Goal: Task Accomplishment & Management: Manage account settings

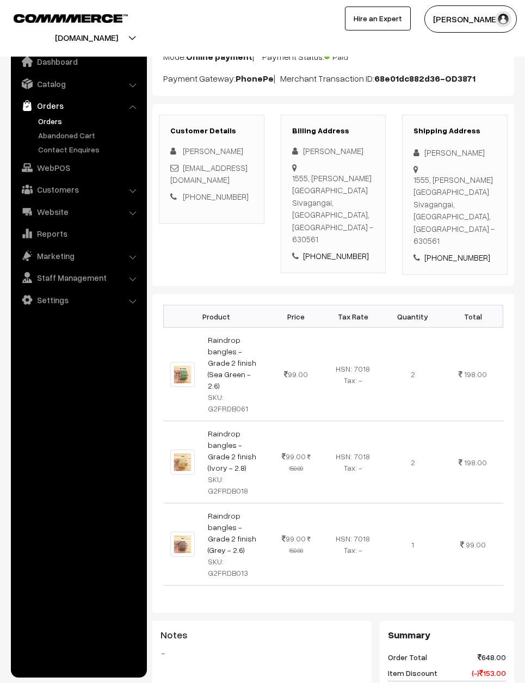
scroll to position [112, 0]
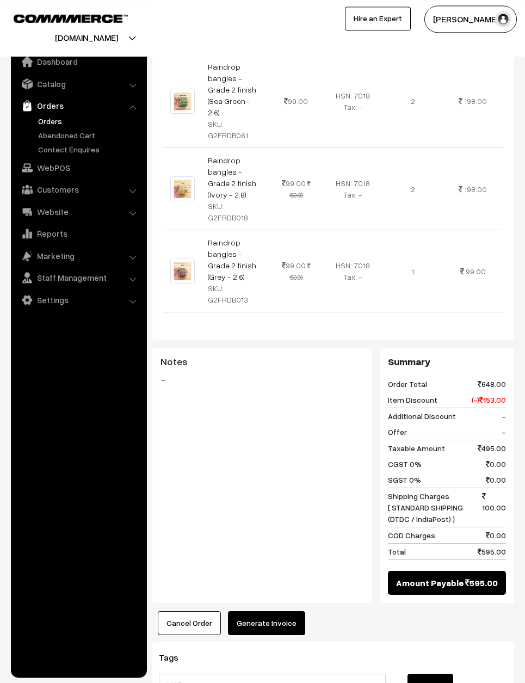
click at [289, 612] on button "Generate Invoice" at bounding box center [266, 624] width 77 height 24
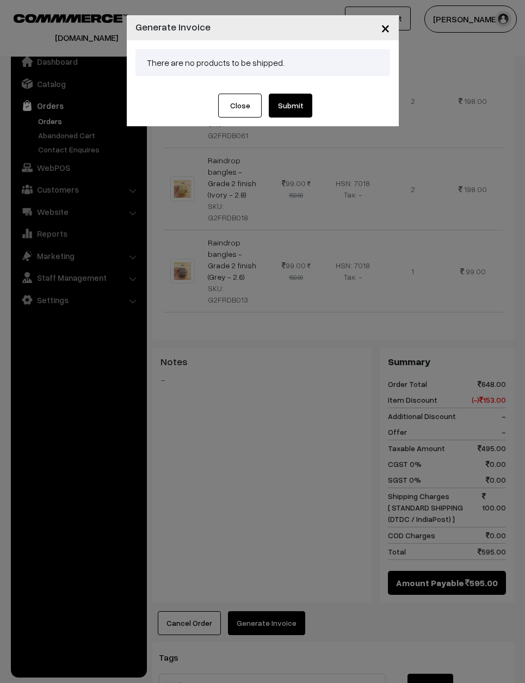
click at [295, 107] on button "Submit" at bounding box center [291, 106] width 44 height 24
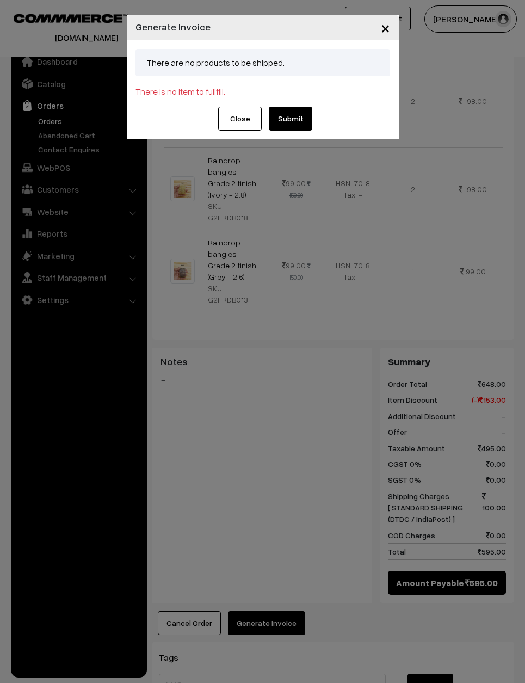
click at [296, 119] on button "Submit" at bounding box center [291, 119] width 44 height 24
click at [386, 34] on span "×" at bounding box center [385, 27] width 9 height 20
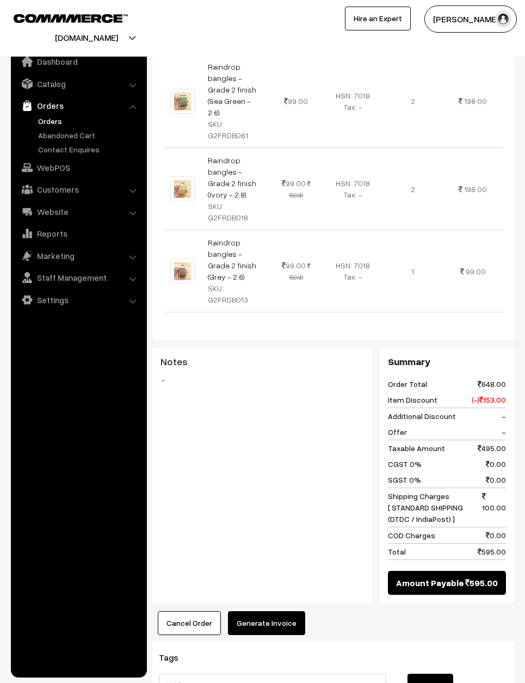
click at [288, 612] on button "Generate Invoice" at bounding box center [266, 624] width 77 height 24
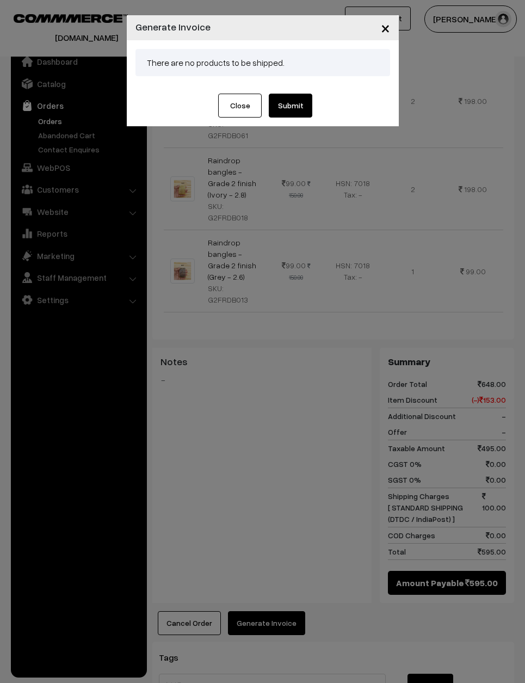
click at [297, 114] on button "Submit" at bounding box center [291, 106] width 44 height 24
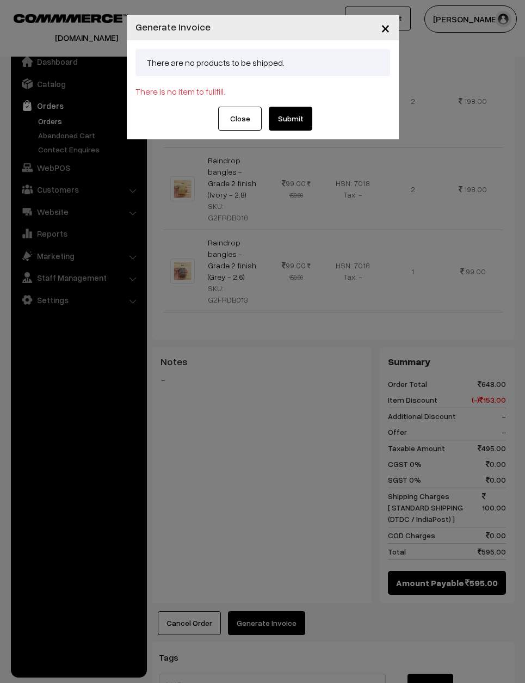
click at [375, 33] on button "×" at bounding box center [385, 28] width 27 height 34
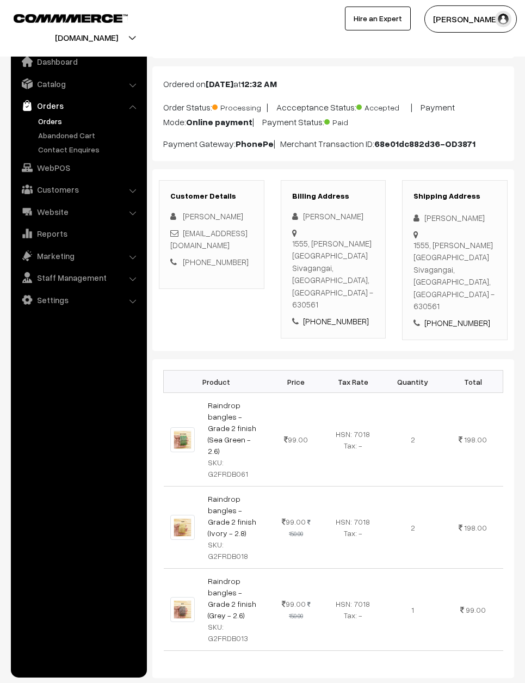
scroll to position [0, 0]
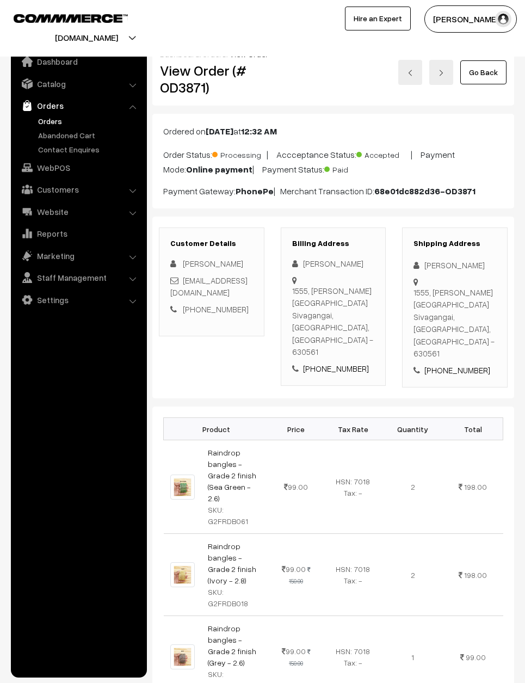
click at [484, 71] on link "Go Back" at bounding box center [484, 72] width 46 height 24
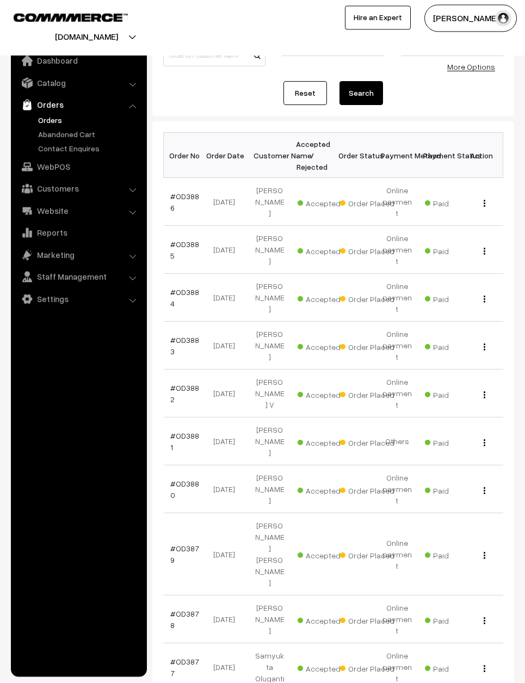
scroll to position [92, 0]
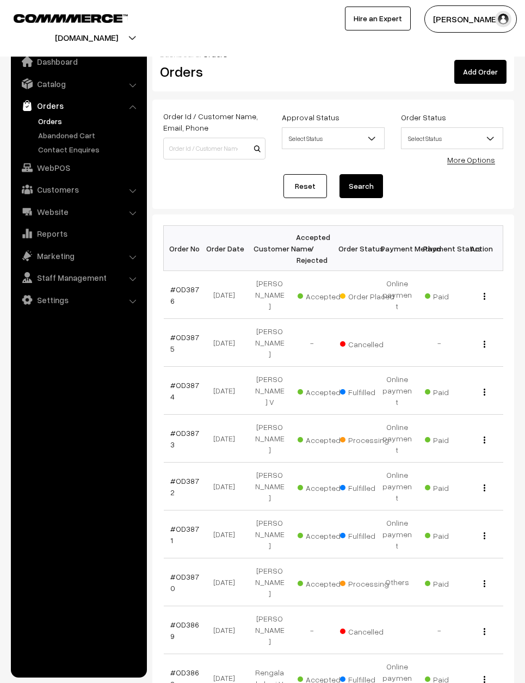
click at [174, 287] on link "#OD3876" at bounding box center [184, 295] width 29 height 21
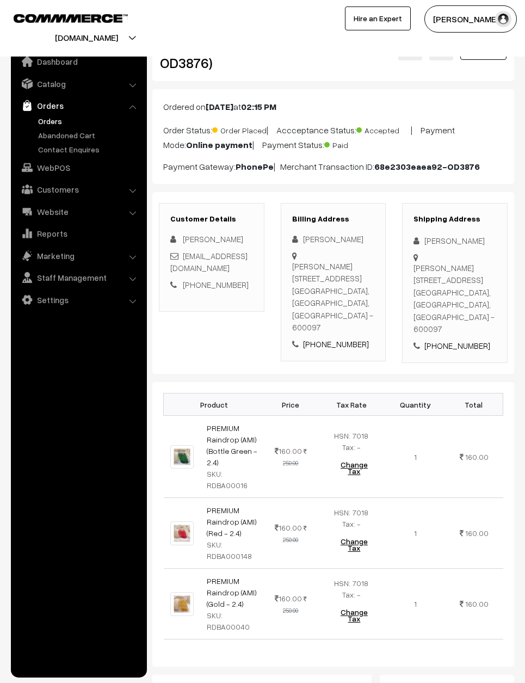
scroll to position [33, 0]
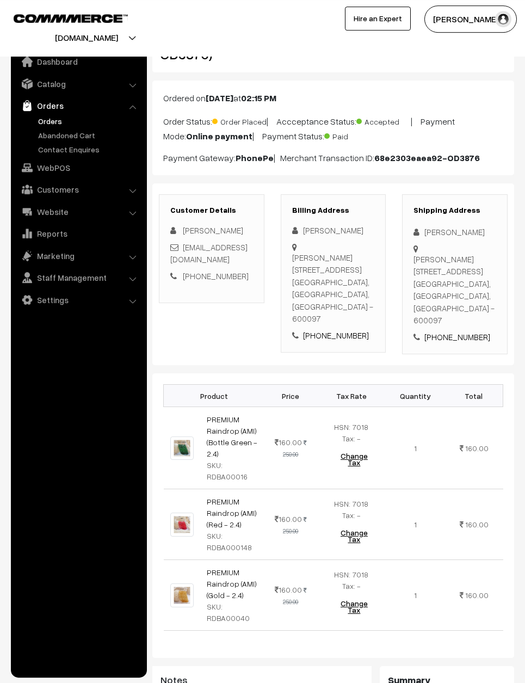
click at [290, 20] on div "Varnam Aadhira My Profile Refer & Earn Support Sign Out Hire an Expert" at bounding box center [397, 28] width 268 height 46
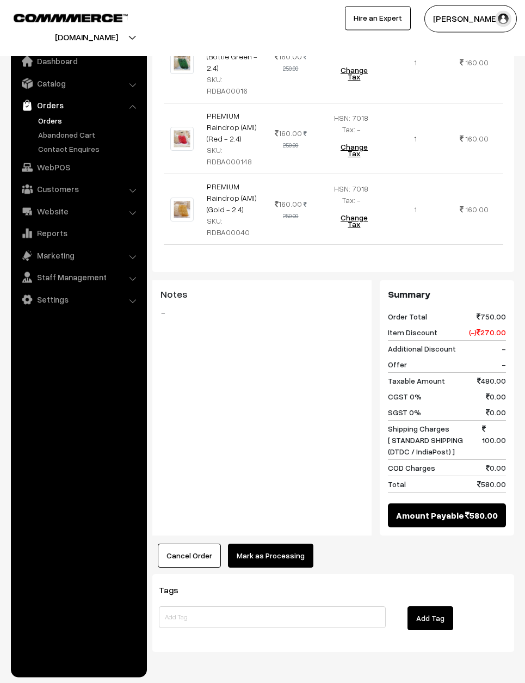
scroll to position [419, 0]
click at [271, 558] on button "Mark as Processing" at bounding box center [270, 557] width 85 height 24
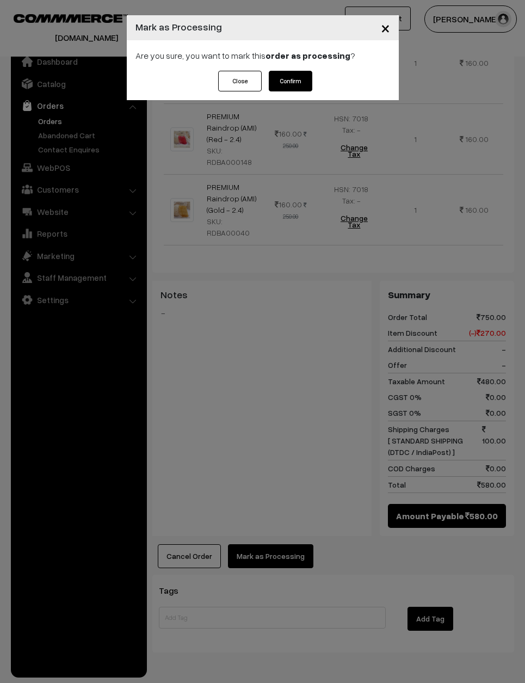
click at [298, 85] on button "Confirm" at bounding box center [291, 81] width 44 height 21
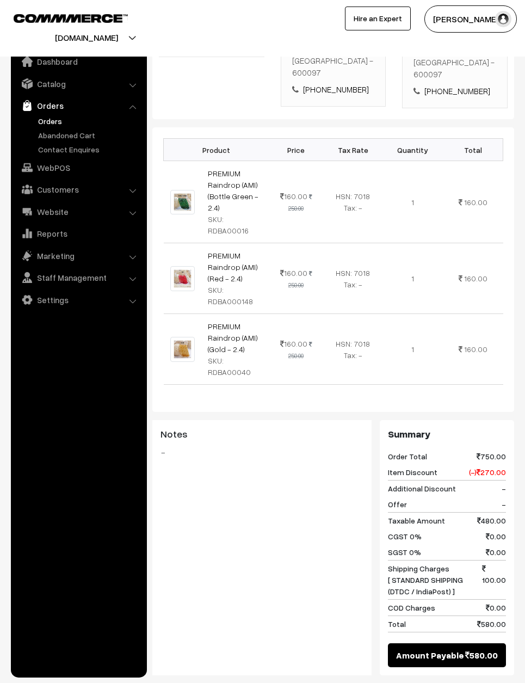
scroll to position [279, 0]
click at [281, 683] on button "Generate Invoice" at bounding box center [266, 696] width 77 height 24
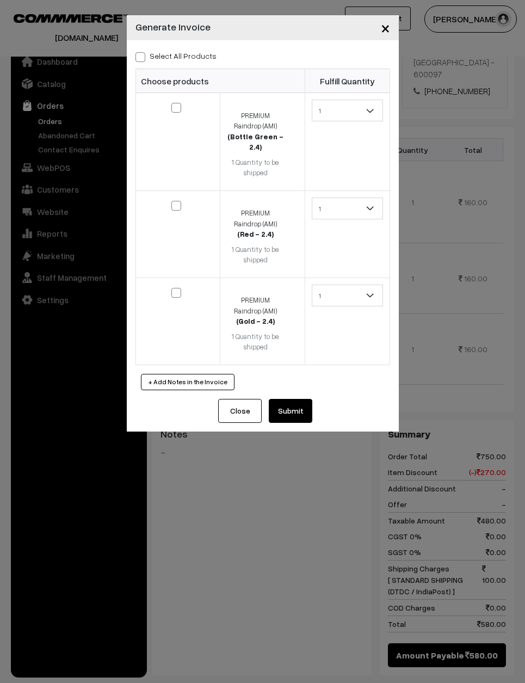
click at [143, 60] on span at bounding box center [141, 57] width 10 height 10
click at [143, 59] on input "Select All Products" at bounding box center [139, 55] width 7 height 7
checkbox input "true"
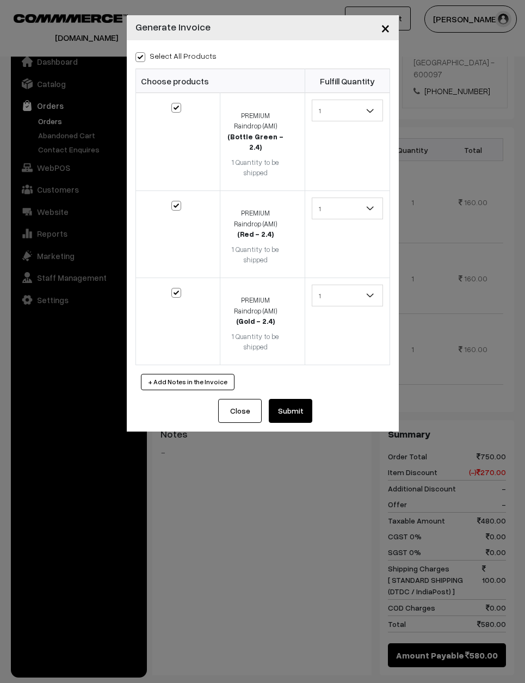
checkbox input "true"
click at [290, 399] on button "Submit" at bounding box center [291, 411] width 44 height 24
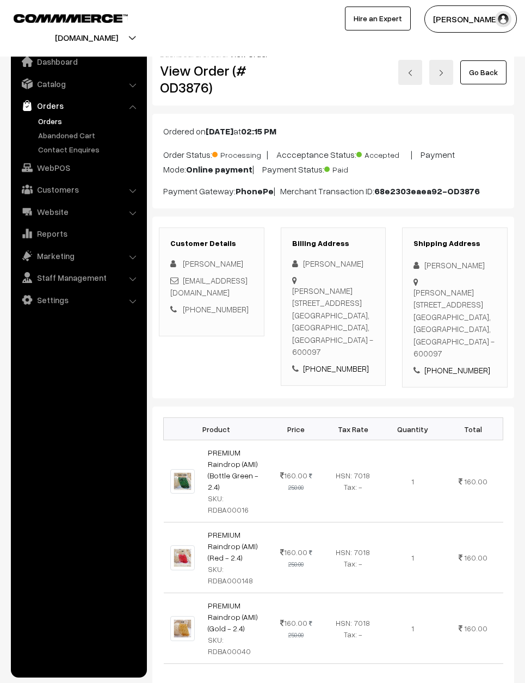
click at [492, 70] on link "Go Back" at bounding box center [484, 72] width 46 height 24
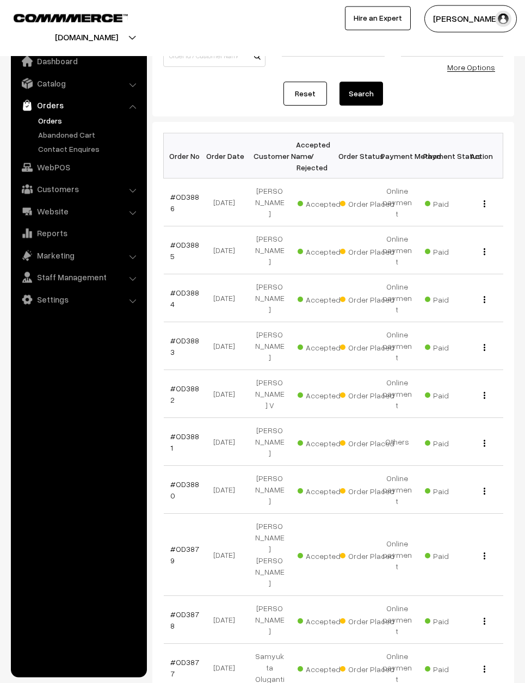
scroll to position [92, 0]
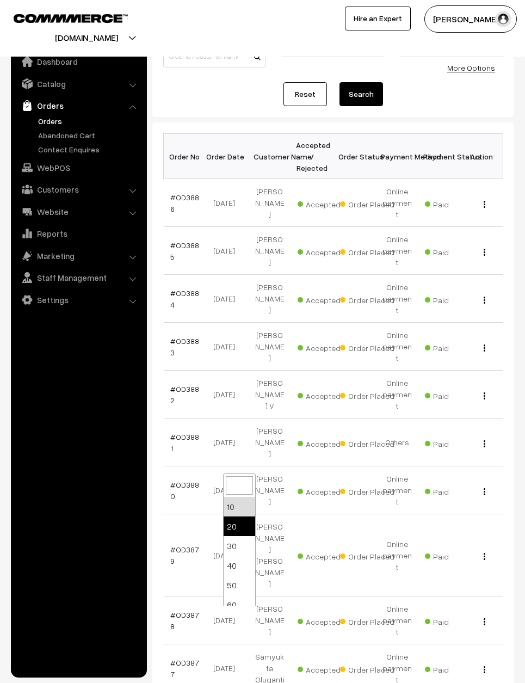
select select "20"
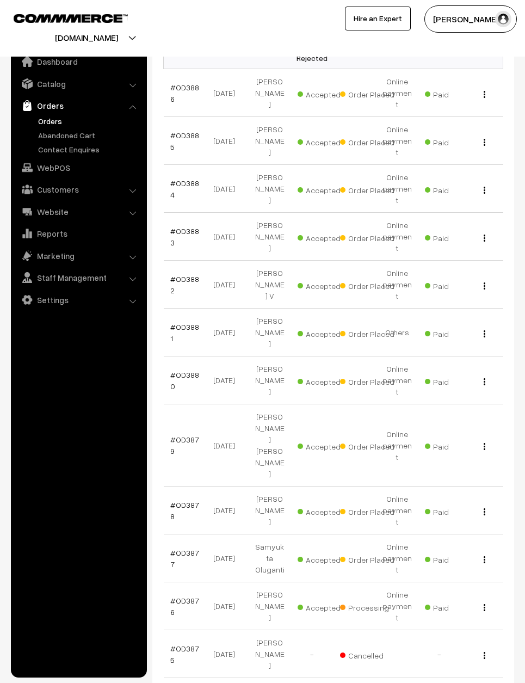
scroll to position [213, 0]
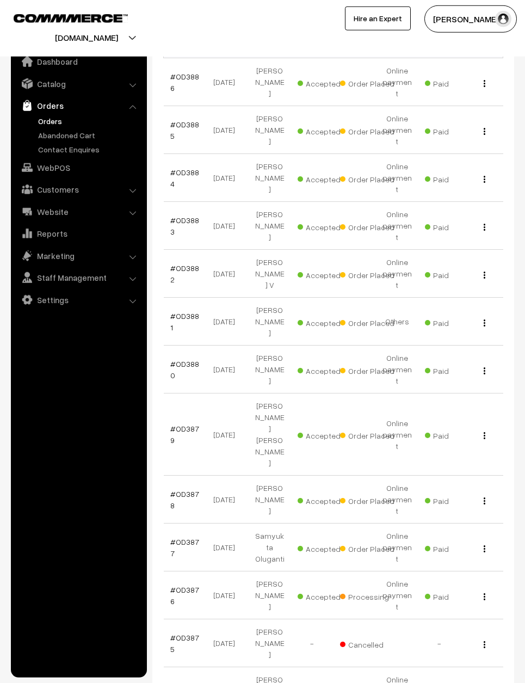
click at [172, 537] on link "#OD3877" at bounding box center [184, 547] width 29 height 21
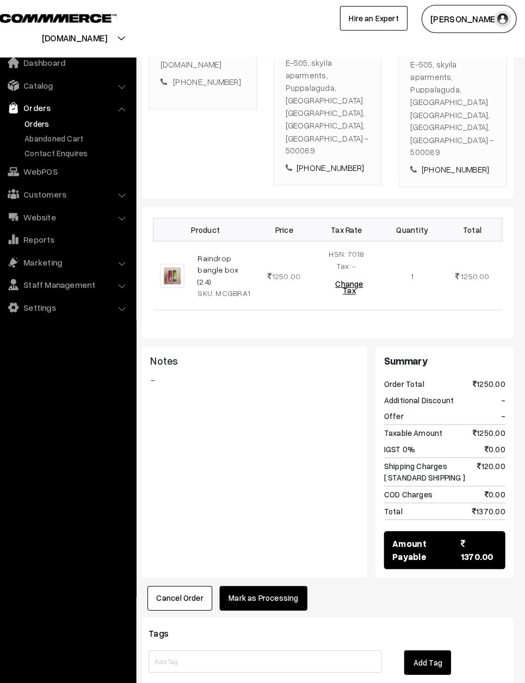
scroll to position [229, 0]
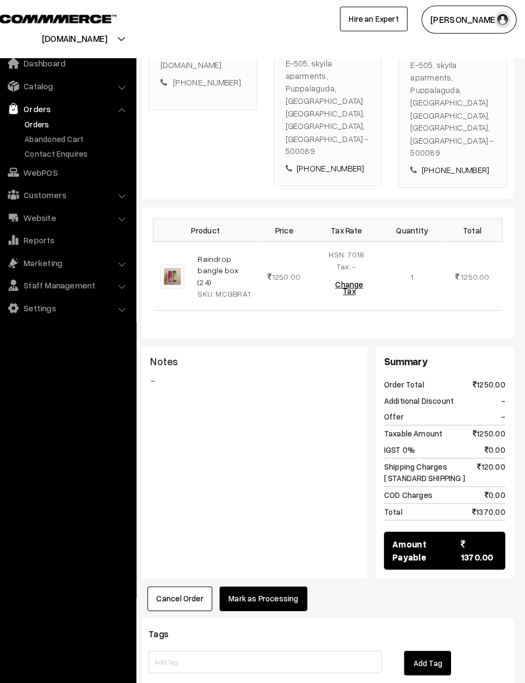
click at [263, 571] on button "Mark as Processing" at bounding box center [270, 583] width 85 height 24
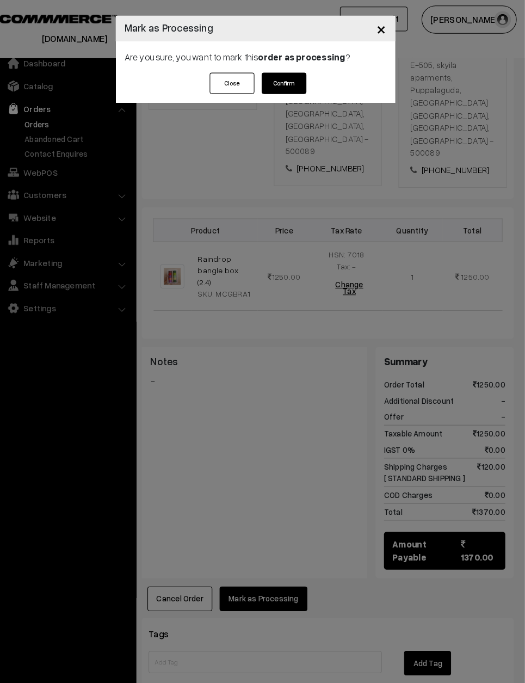
click at [276, 84] on button "Confirm" at bounding box center [291, 81] width 44 height 21
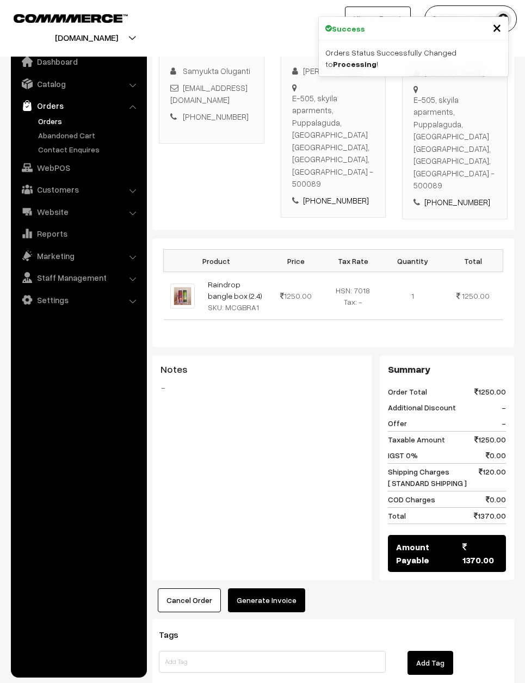
scroll to position [193, 0]
click at [262, 589] on button "Generate Invoice" at bounding box center [266, 601] width 77 height 24
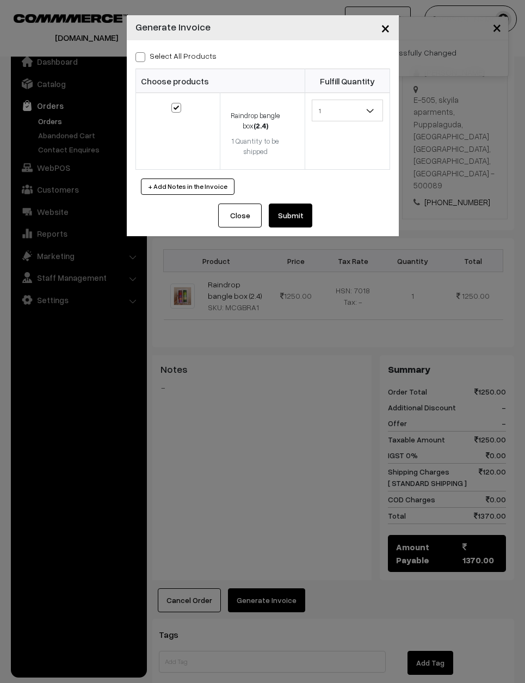
click at [142, 44] on div "Select All Products Choose products Fulfill Quantity (2.4) 1 1" at bounding box center [263, 121] width 272 height 163
click at [143, 60] on span at bounding box center [141, 57] width 10 height 10
click at [143, 59] on input "Select All Products" at bounding box center [139, 55] width 7 height 7
checkbox input "true"
click at [273, 215] on button "Submit" at bounding box center [291, 216] width 44 height 24
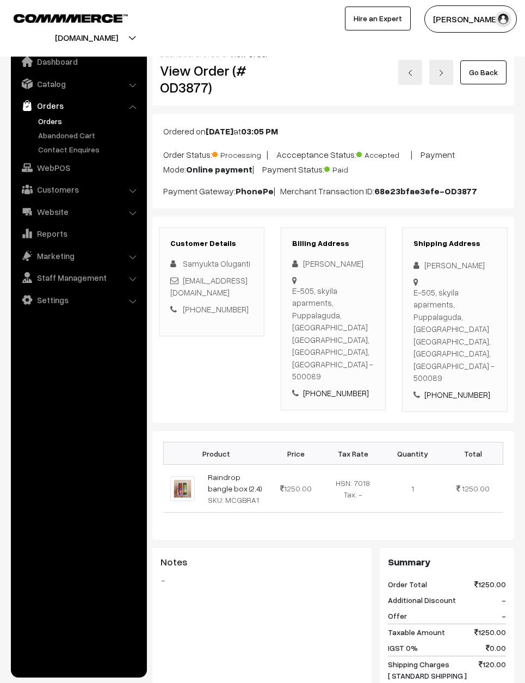
scroll to position [236, 0]
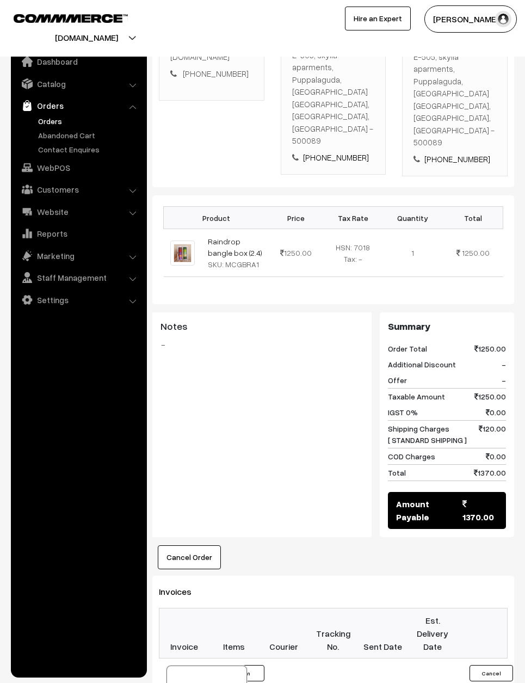
click at [485, 70] on div "E-505, skyila aparments, [GEOGRAPHIC_DATA], Manikonda [GEOGRAPHIC_DATA], [GEOGR…" at bounding box center [455, 100] width 83 height 98
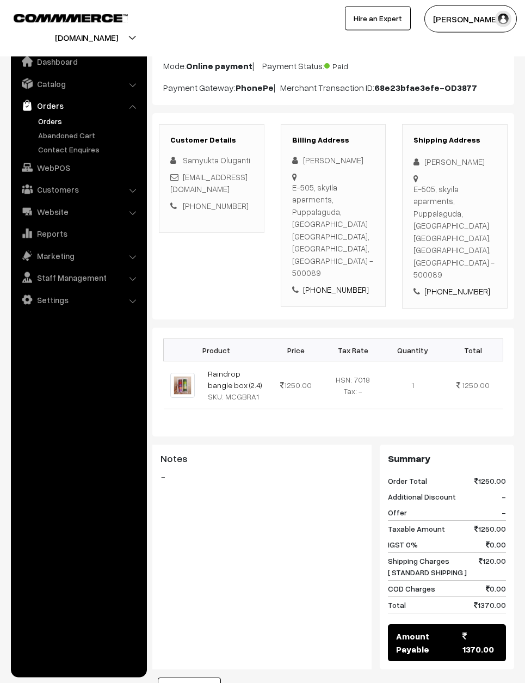
scroll to position [0, 0]
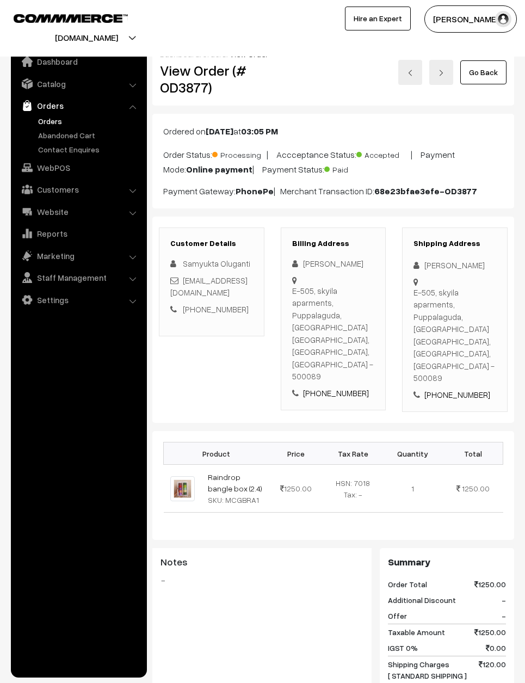
click at [484, 75] on link "Go Back" at bounding box center [484, 72] width 46 height 24
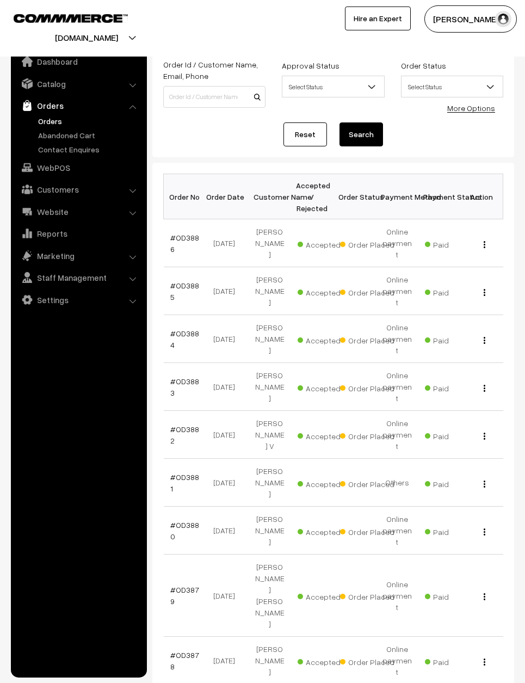
scroll to position [52, 0]
click at [186, 651] on link "#OD3878" at bounding box center [184, 661] width 29 height 21
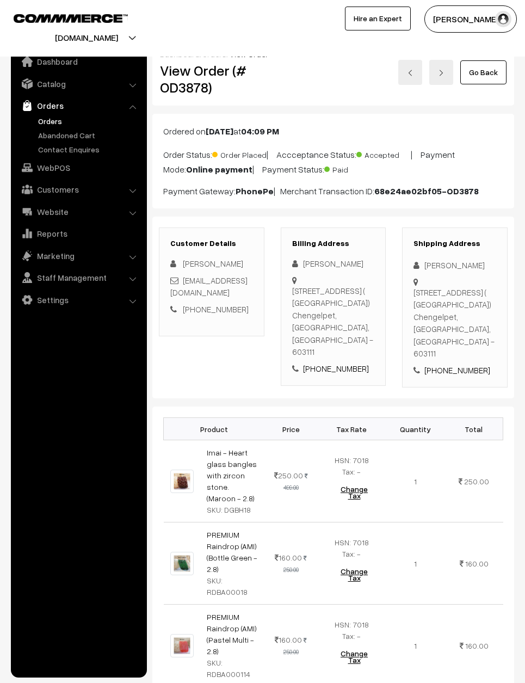
click at [491, 52] on div "[DOMAIN_NAME] Go to Website Create New Store [PERSON_NAME] My Profile Refer & E…" at bounding box center [262, 28] width 525 height 57
click at [463, 72] on link "Go Back" at bounding box center [484, 72] width 46 height 24
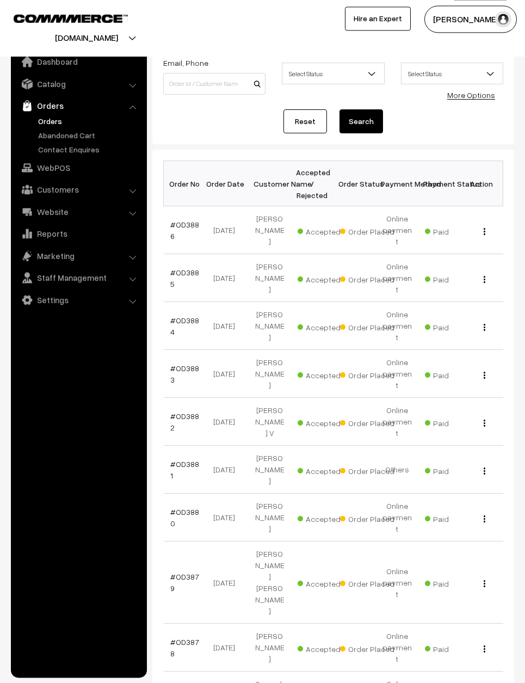
scroll to position [66, 0]
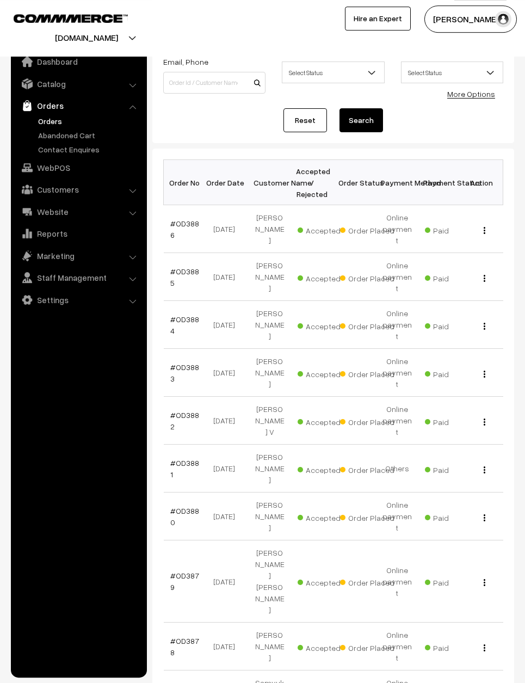
click at [176, 571] on link "#OD3879" at bounding box center [184, 581] width 29 height 21
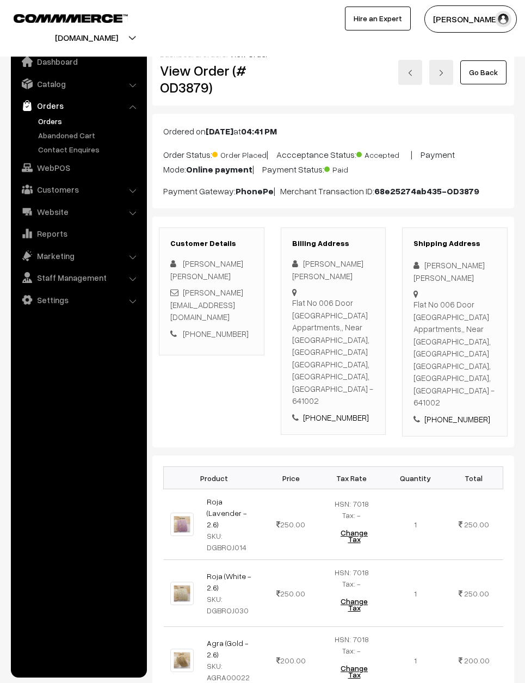
click at [484, 77] on link "Go Back" at bounding box center [484, 72] width 46 height 24
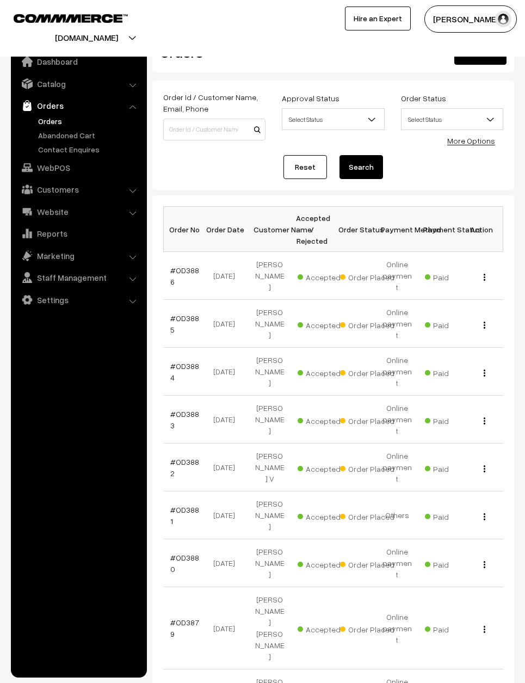
scroll to position [20, 0]
click at [180, 553] on link "#OD3880" at bounding box center [184, 563] width 29 height 21
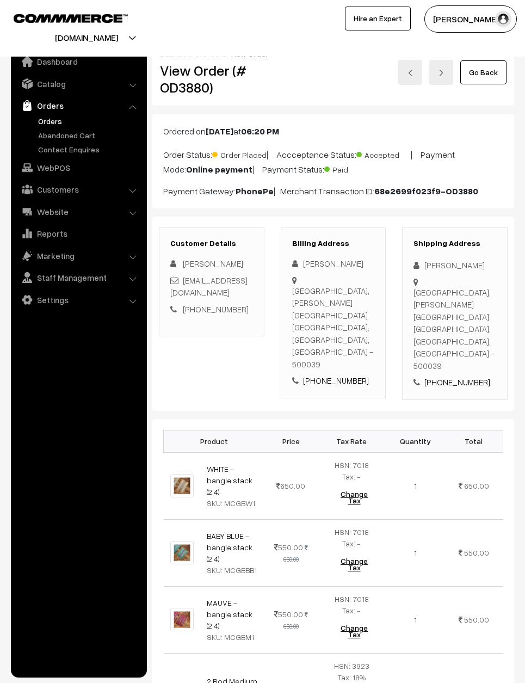
click at [491, 68] on link "Go Back" at bounding box center [484, 72] width 46 height 24
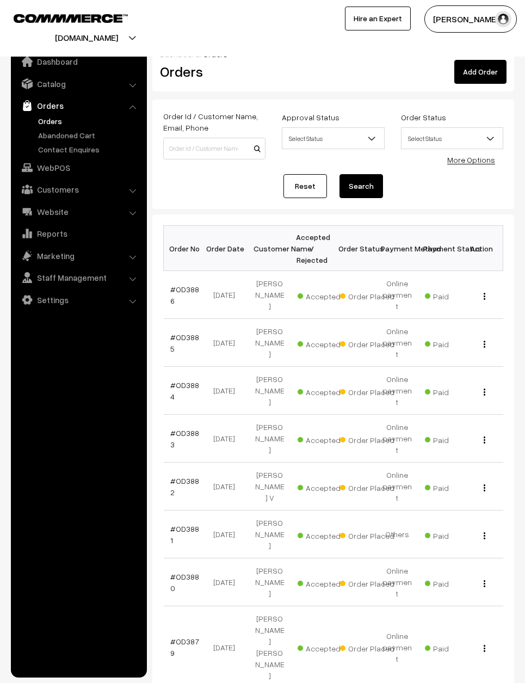
click at [179, 524] on link "#OD3881" at bounding box center [184, 534] width 29 height 21
click at [184, 476] on link "#OD3882" at bounding box center [184, 486] width 29 height 21
click at [178, 476] on link "#OD3882" at bounding box center [184, 486] width 29 height 21
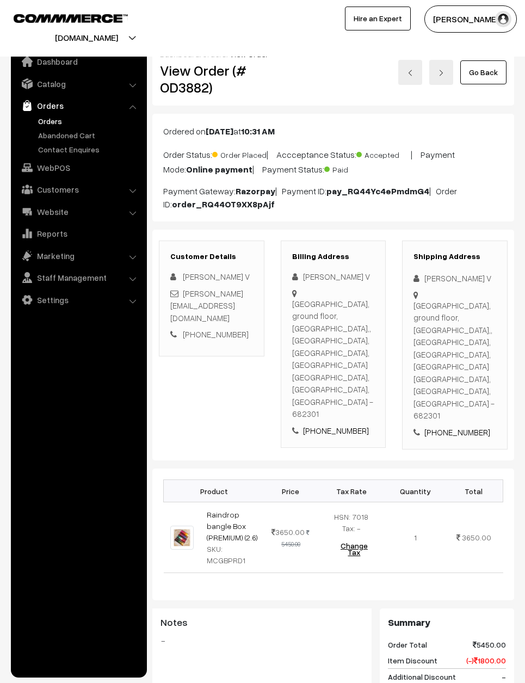
click at [487, 68] on link "Go Back" at bounding box center [484, 72] width 46 height 24
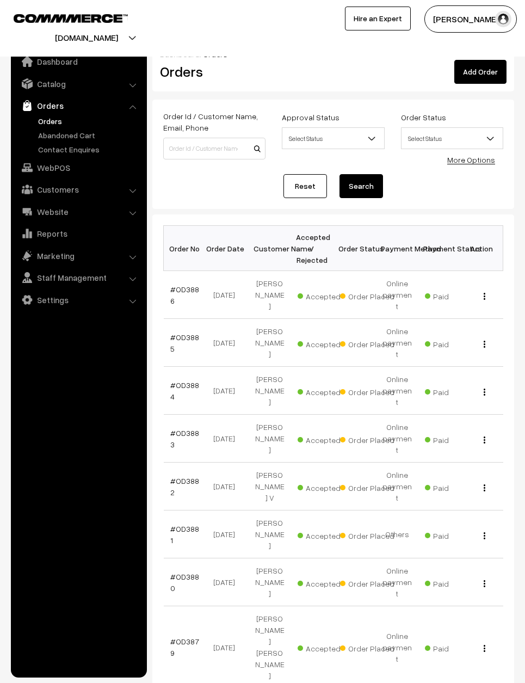
click at [184, 476] on link "#OD3882" at bounding box center [184, 486] width 29 height 21
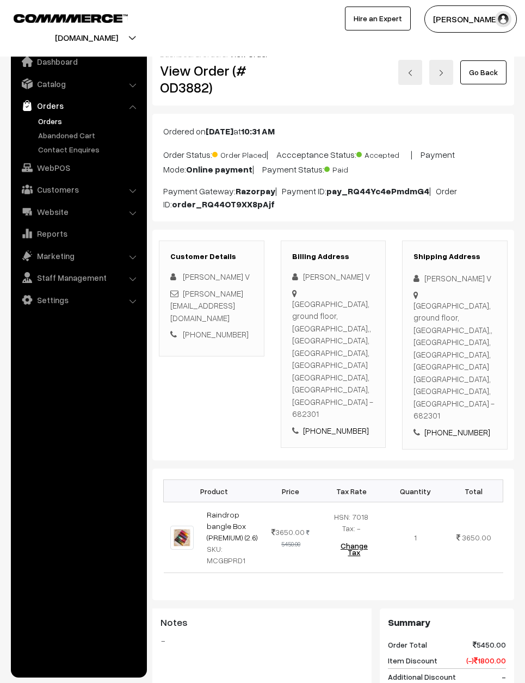
click at [476, 70] on link "Go Back" at bounding box center [484, 72] width 46 height 24
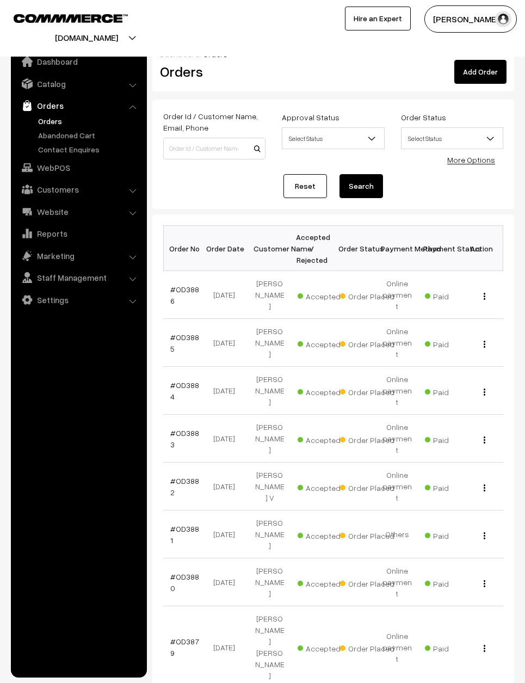
click at [181, 381] on link "#OD3884" at bounding box center [184, 391] width 29 height 21
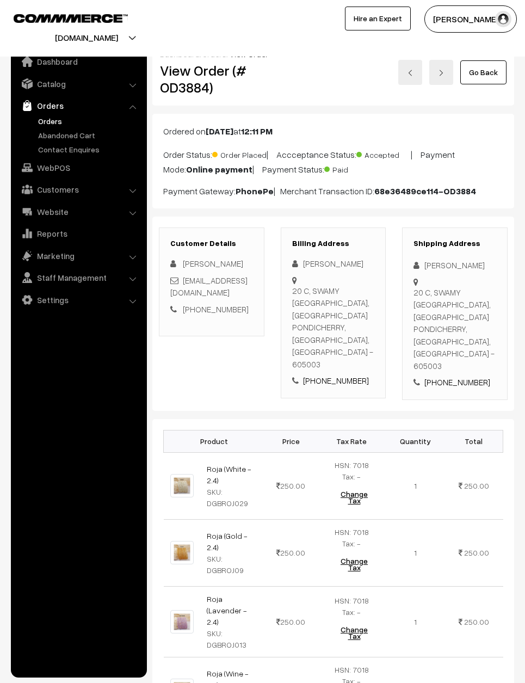
click at [489, 60] on link "Go Back" at bounding box center [484, 72] width 46 height 24
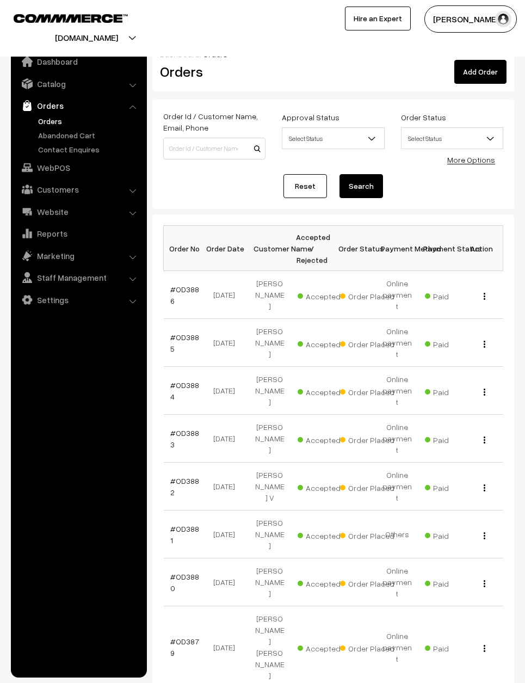
click at [190, 333] on link "#OD3885" at bounding box center [184, 343] width 29 height 21
click at [184, 333] on link "#OD3885" at bounding box center [184, 343] width 29 height 21
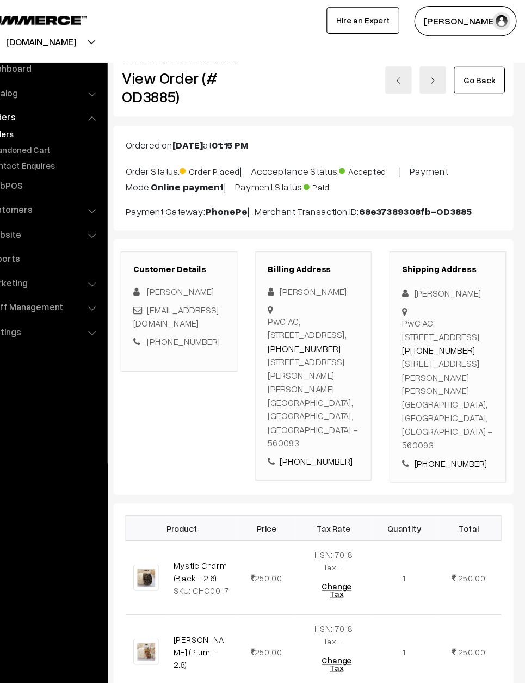
click at [461, 69] on link "Go Back" at bounding box center [484, 72] width 46 height 24
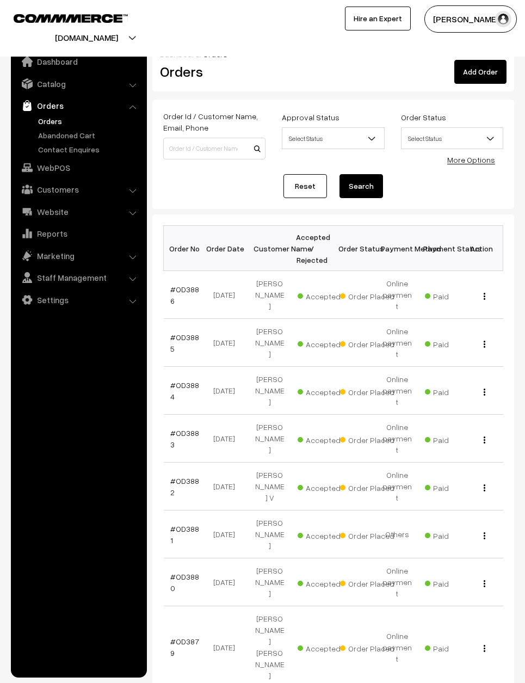
click at [185, 286] on link "#OD3886" at bounding box center [184, 295] width 29 height 21
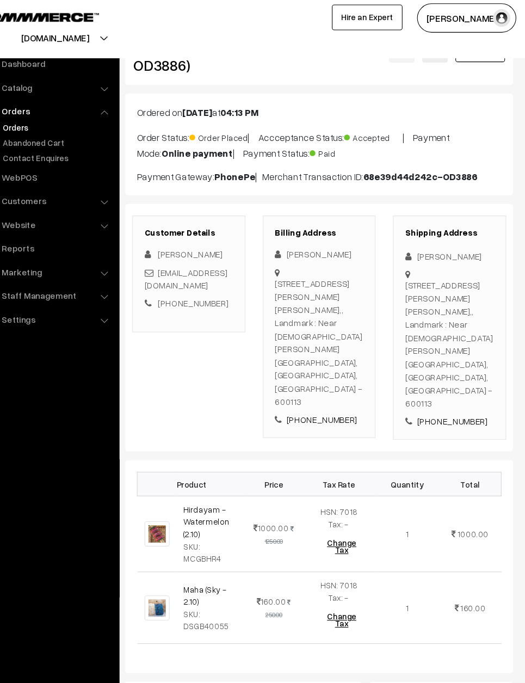
scroll to position [4, 0]
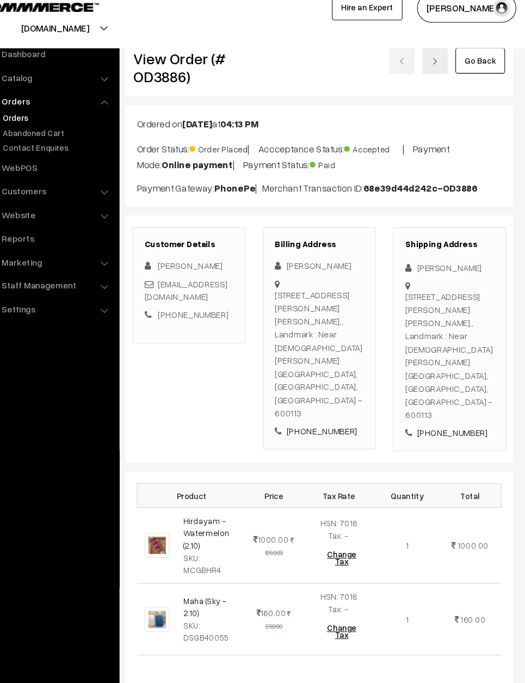
click at [375, 56] on div "Go Back" at bounding box center [394, 68] width 226 height 25
click at [373, 61] on div "Go Back" at bounding box center [394, 68] width 226 height 25
click at [382, 56] on div "Go Back" at bounding box center [394, 68] width 226 height 25
click at [379, 56] on div "Go Back" at bounding box center [394, 68] width 226 height 25
click at [380, 59] on div "Go Back" at bounding box center [394, 68] width 226 height 25
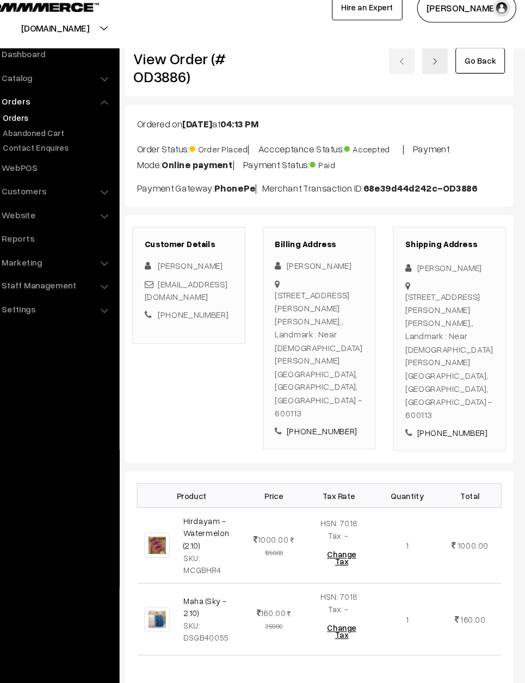
click at [386, 56] on div "Go Back" at bounding box center [394, 68] width 226 height 25
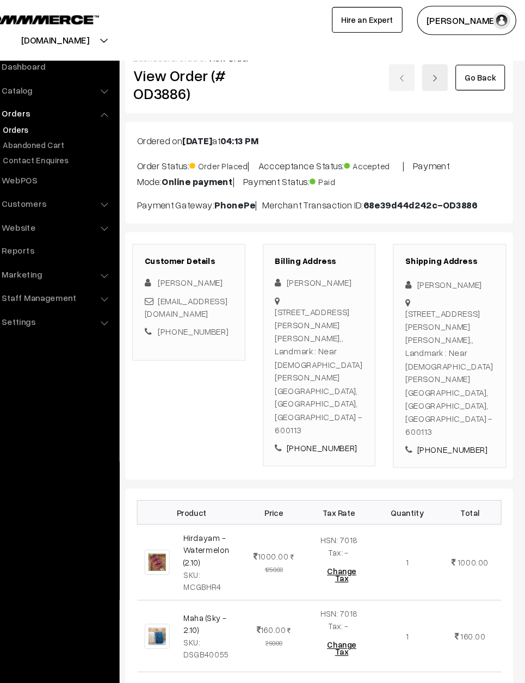
click at [371, 66] on div "Go Back" at bounding box center [394, 72] width 226 height 25
click at [374, 68] on div "Go Back" at bounding box center [394, 72] width 226 height 25
click at [430, 69] on link at bounding box center [442, 72] width 24 height 25
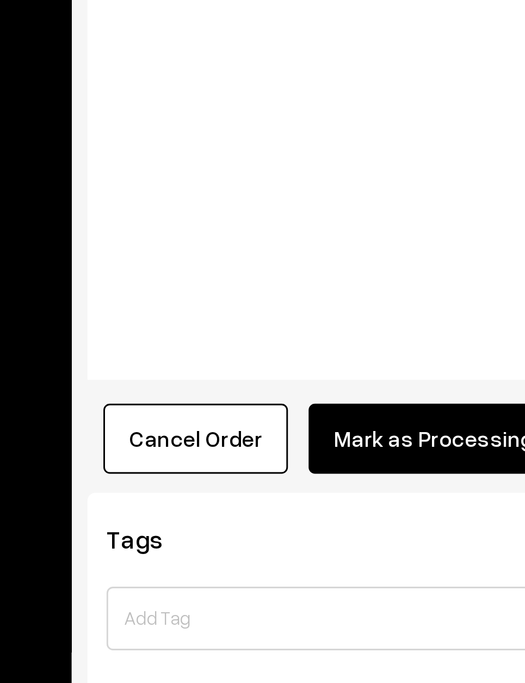
scroll to position [315, 0]
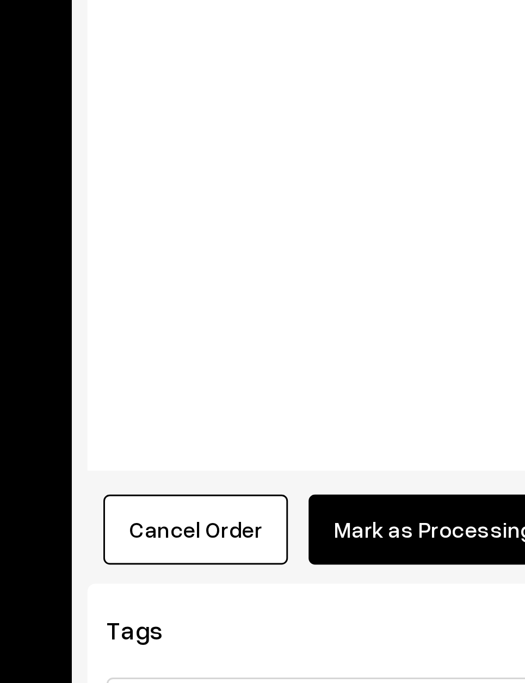
click at [228, 564] on button "Mark as Processing" at bounding box center [270, 576] width 85 height 24
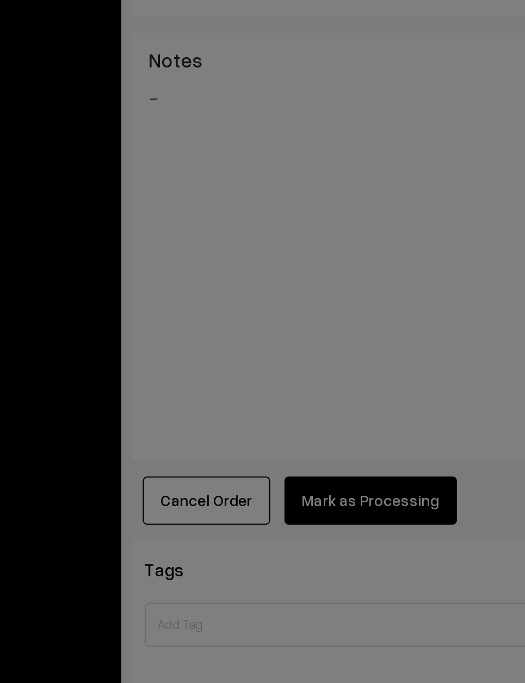
scroll to position [332, 0]
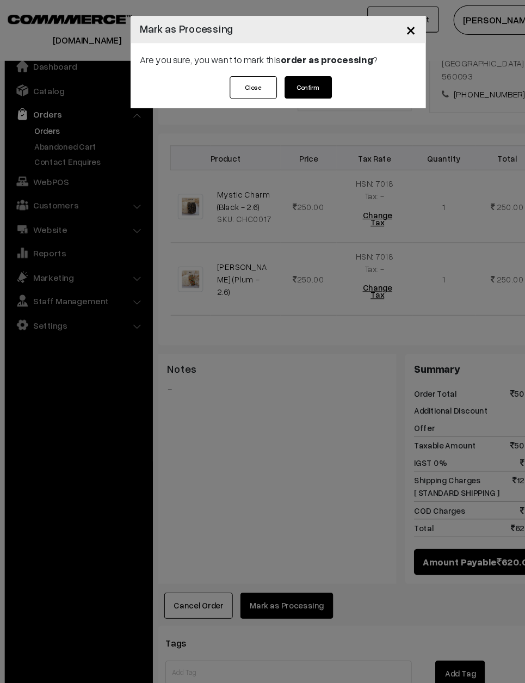
click at [298, 83] on button "Confirm" at bounding box center [291, 81] width 44 height 21
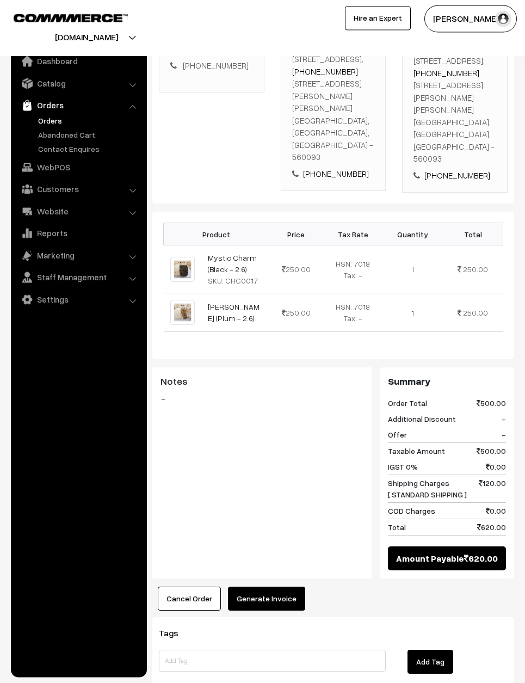
scroll to position [243, 0]
click at [269, 588] on button "Generate Invoice" at bounding box center [266, 600] width 77 height 24
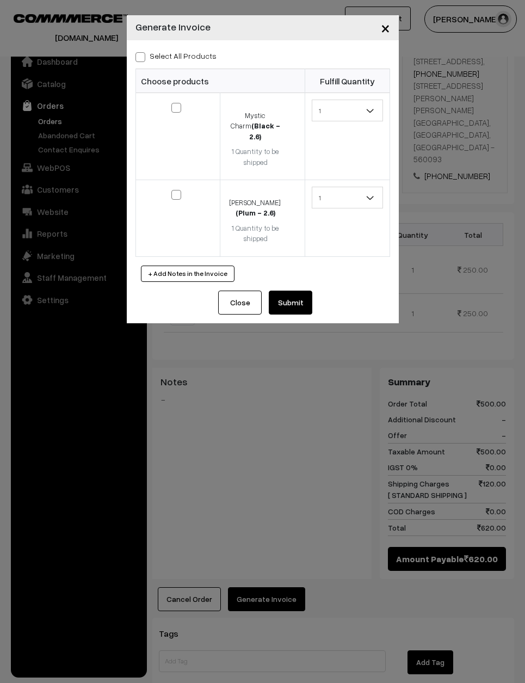
click at [188, 55] on label "Select All Products" at bounding box center [176, 55] width 81 height 11
click at [143, 55] on input "Select All Products" at bounding box center [139, 55] width 7 height 7
checkbox input "true"
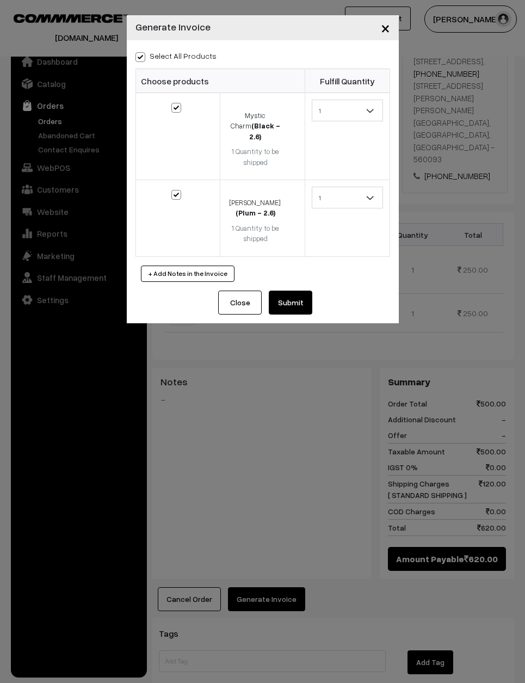
click at [286, 291] on button "Submit" at bounding box center [291, 303] width 44 height 24
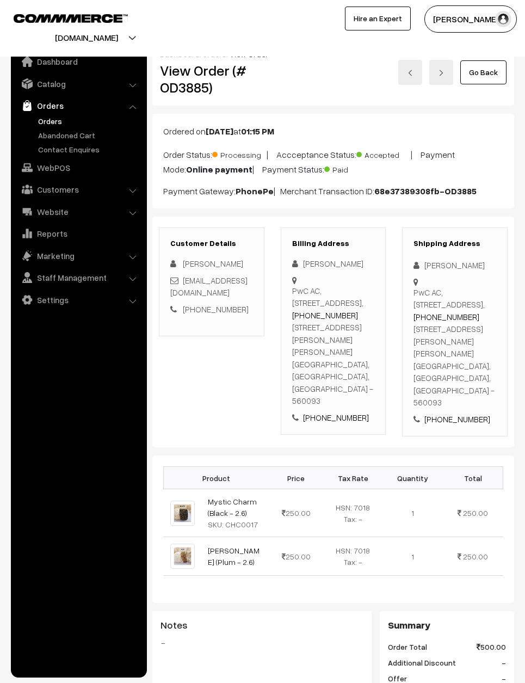
click at [413, 74] on img at bounding box center [410, 73] width 7 height 7
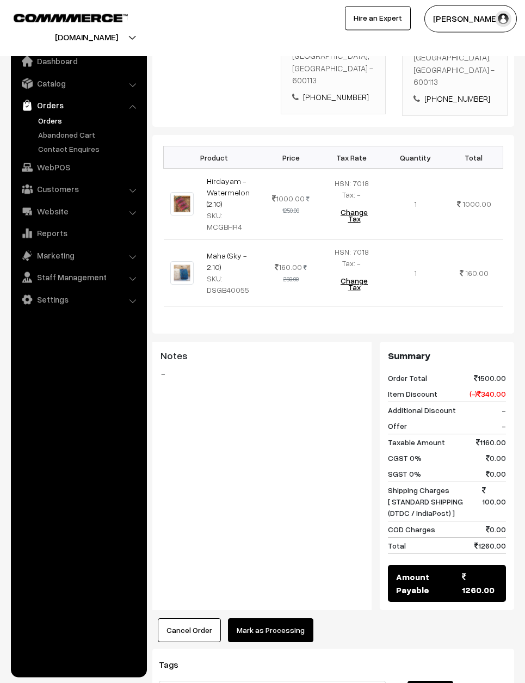
scroll to position [320, 0]
click at [275, 619] on button "Mark as Processing" at bounding box center [270, 631] width 85 height 24
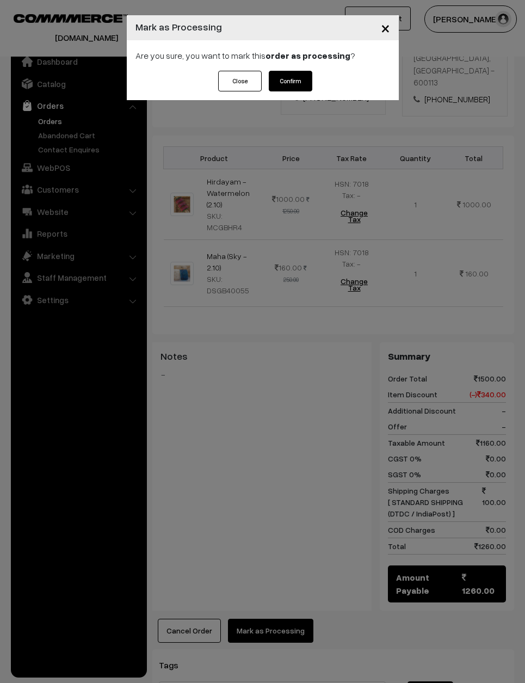
click at [301, 100] on div "Close Confirm" at bounding box center [263, 85] width 272 height 29
click at [298, 72] on button "Confirm" at bounding box center [291, 81] width 44 height 21
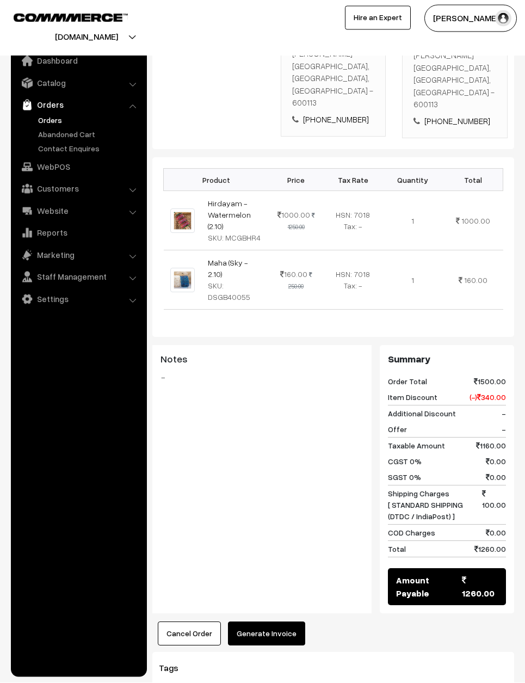
scroll to position [297, 0]
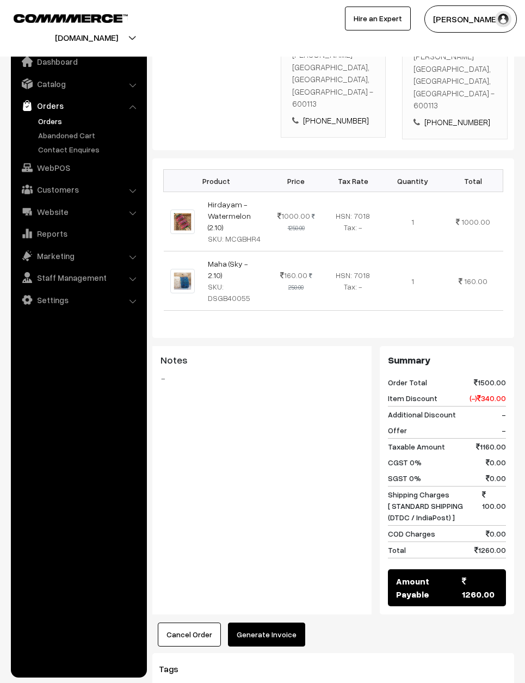
click at [277, 623] on button "Generate Invoice" at bounding box center [266, 635] width 77 height 24
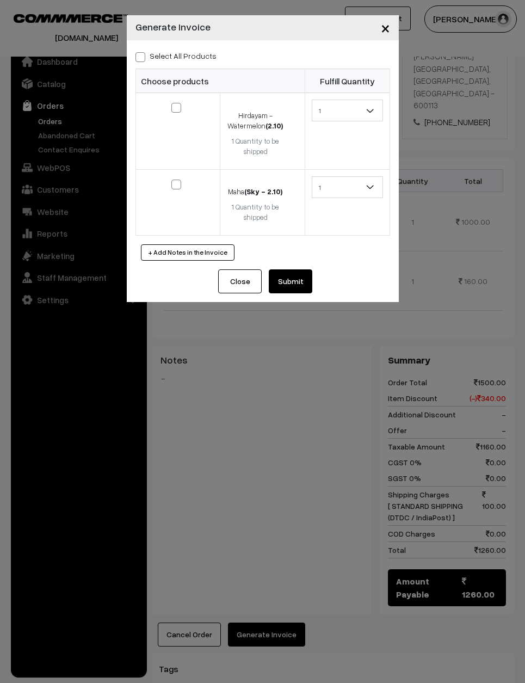
click at [146, 52] on label "Select All Products" at bounding box center [176, 55] width 81 height 11
click at [143, 52] on input "Select All Products" at bounding box center [139, 55] width 7 height 7
checkbox input "true"
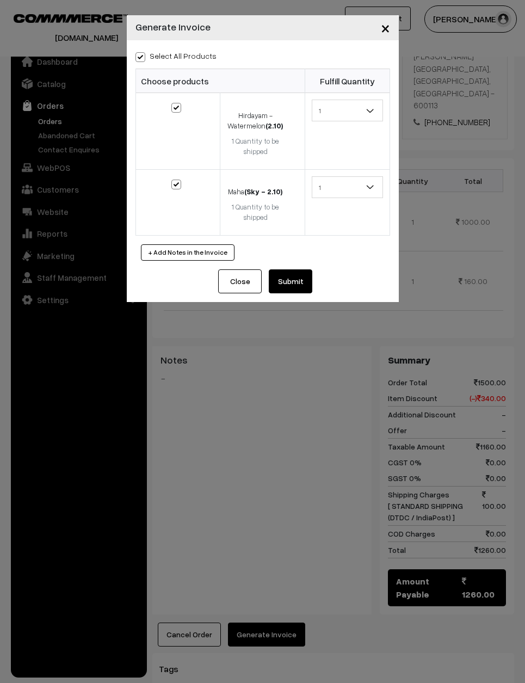
click at [301, 277] on button "Submit" at bounding box center [291, 282] width 44 height 24
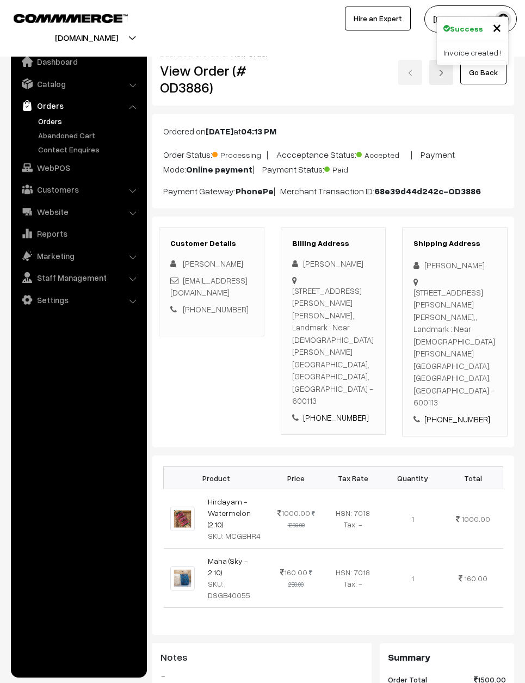
click at [441, 75] on img at bounding box center [441, 73] width 7 height 7
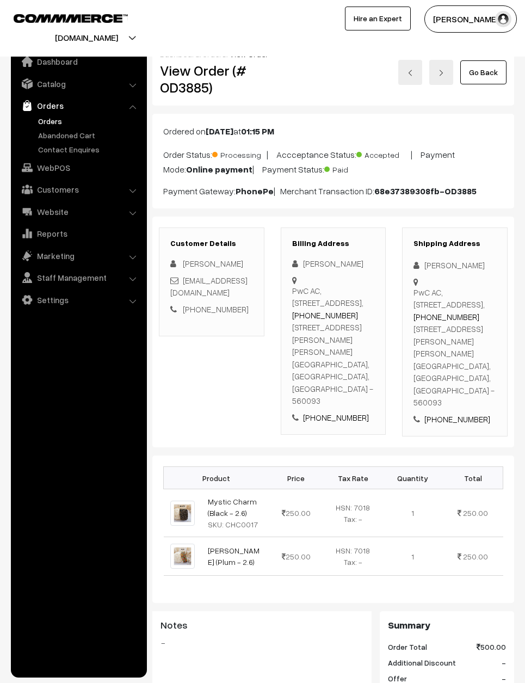
click at [441, 74] on img at bounding box center [441, 73] width 7 height 7
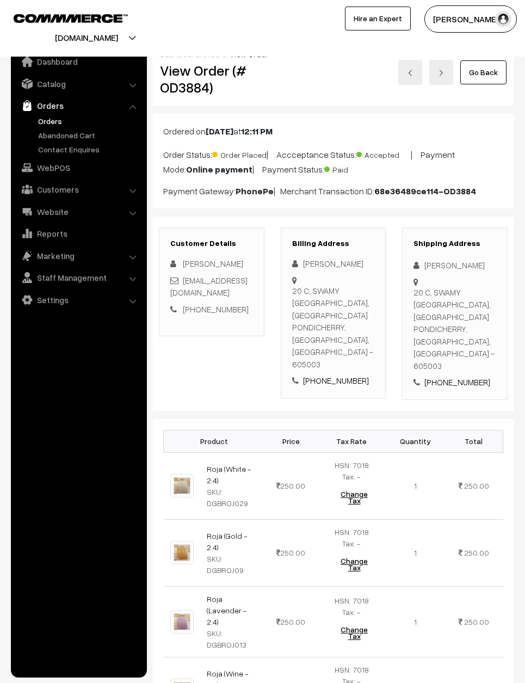
click at [442, 70] on img at bounding box center [441, 73] width 7 height 7
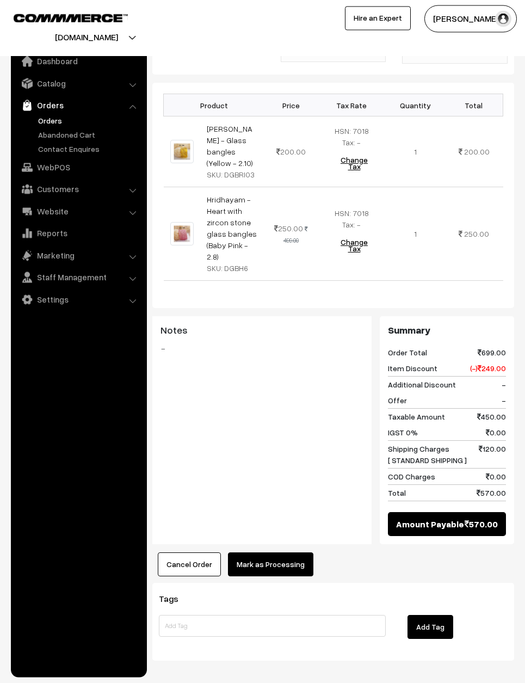
scroll to position [323, 0]
click at [258, 556] on button "Mark as Processing" at bounding box center [270, 565] width 85 height 24
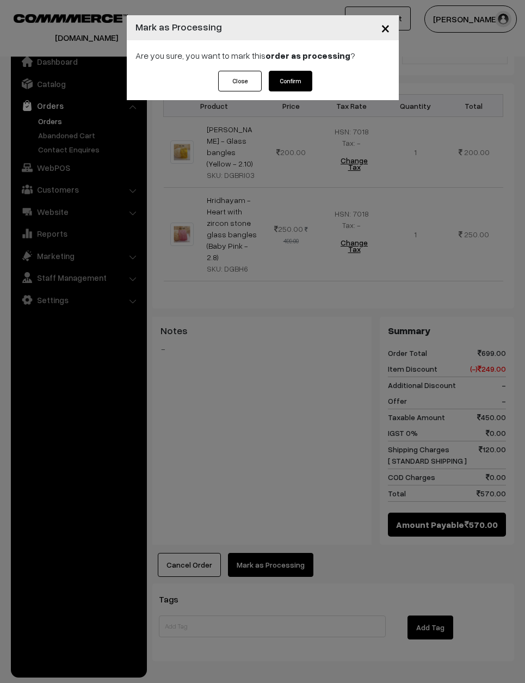
click at [282, 90] on button "Confirm" at bounding box center [291, 81] width 44 height 21
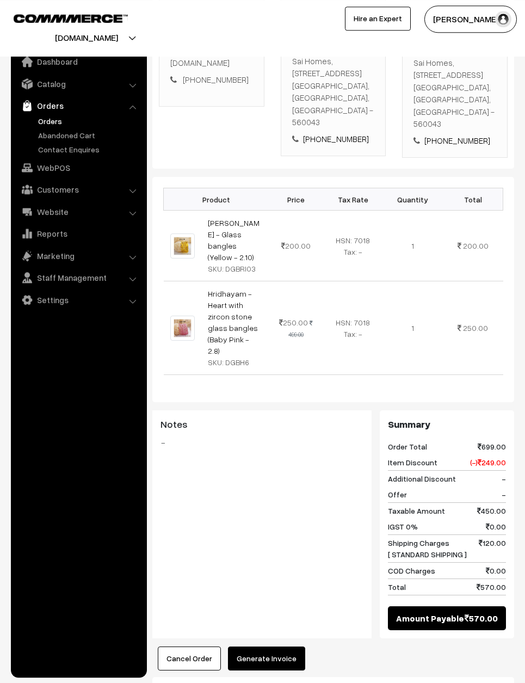
scroll to position [230, 0]
click at [265, 647] on button "Generate Invoice" at bounding box center [266, 659] width 77 height 24
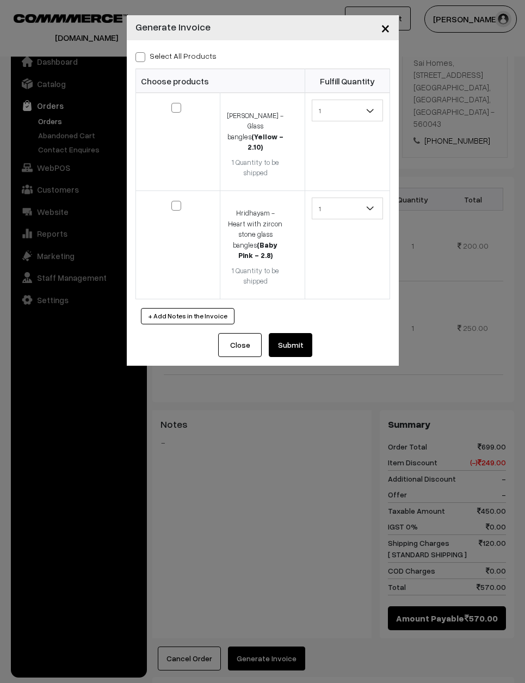
click at [139, 67] on div "Select All Products Choose products Fulfill Quantity 1 1 1 1" at bounding box center [263, 186] width 272 height 293
click at [146, 51] on label "Select All Products" at bounding box center [176, 55] width 81 height 11
click at [143, 52] on input "Select All Products" at bounding box center [139, 55] width 7 height 7
checkbox input "true"
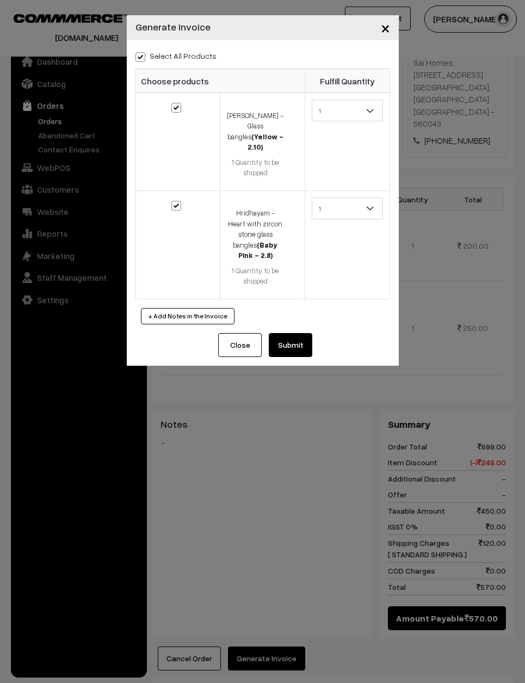
checkbox input "true"
click at [289, 333] on button "Submit" at bounding box center [291, 345] width 44 height 24
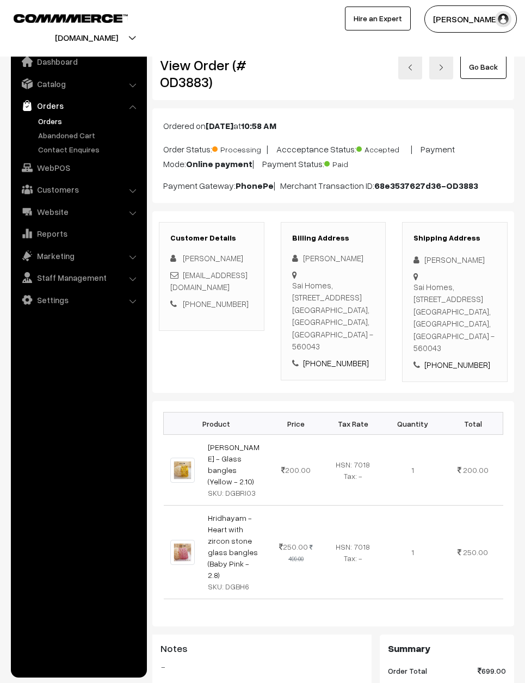
scroll to position [6, 0]
click at [497, 75] on link "Go Back" at bounding box center [484, 66] width 46 height 24
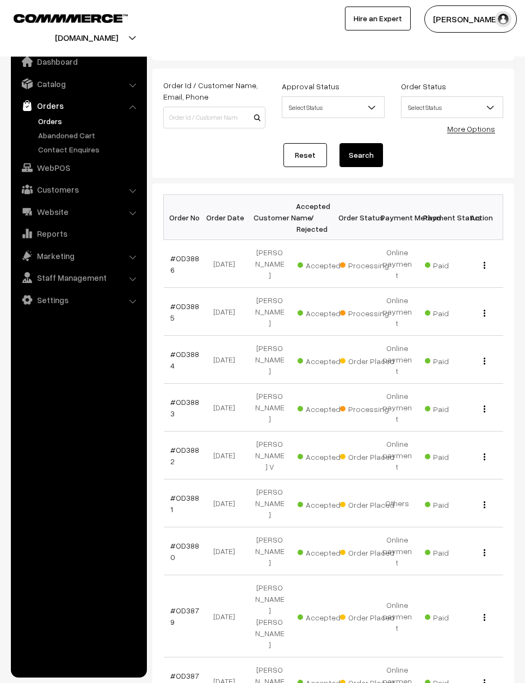
scroll to position [30, 0]
click at [187, 494] on link "#OD3881" at bounding box center [184, 504] width 29 height 21
click at [179, 398] on link "#OD3883" at bounding box center [184, 408] width 29 height 21
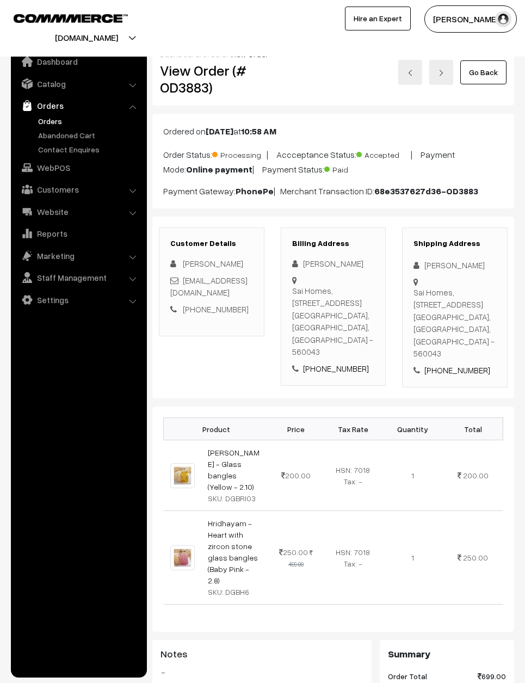
click at [501, 71] on link "Go Back" at bounding box center [484, 72] width 46 height 24
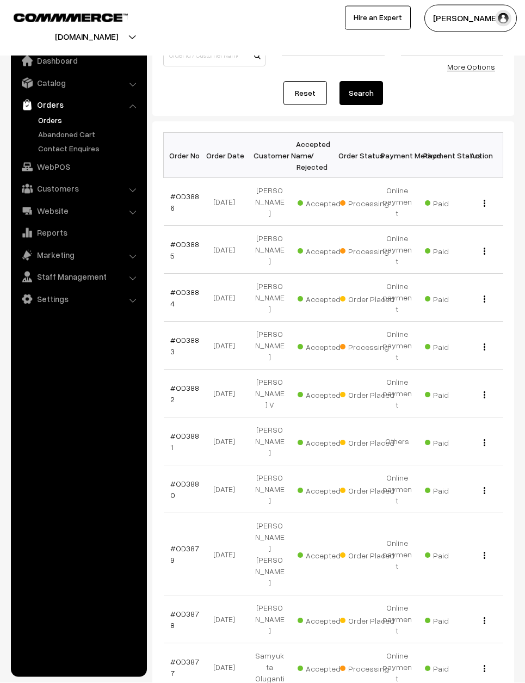
scroll to position [92, 0]
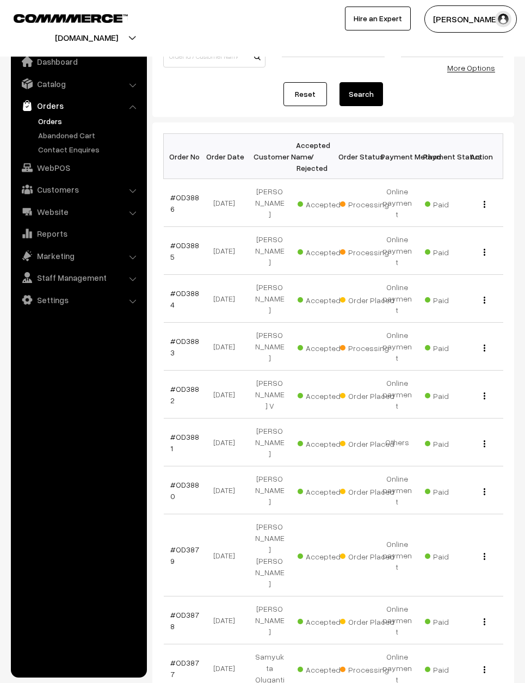
click at [180, 597] on td "#OD3878" at bounding box center [185, 621] width 42 height 48
click at [181, 610] on link "#OD3878" at bounding box center [184, 620] width 29 height 21
click at [180, 610] on link "#OD3878" at bounding box center [184, 620] width 29 height 21
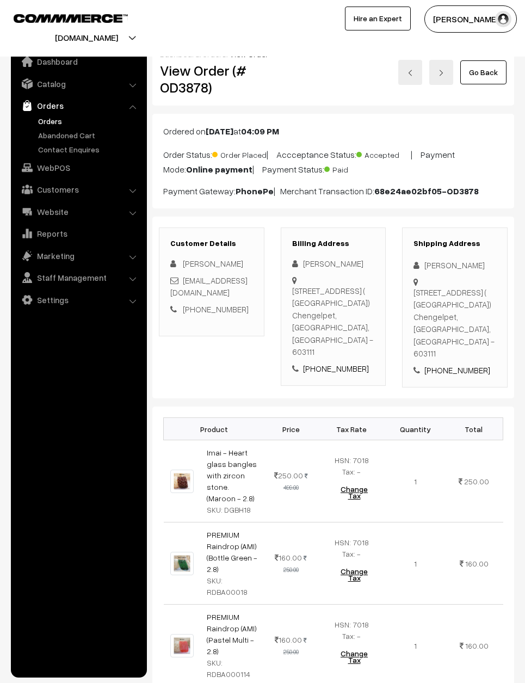
click at [482, 77] on link "Go Back" at bounding box center [484, 72] width 46 height 24
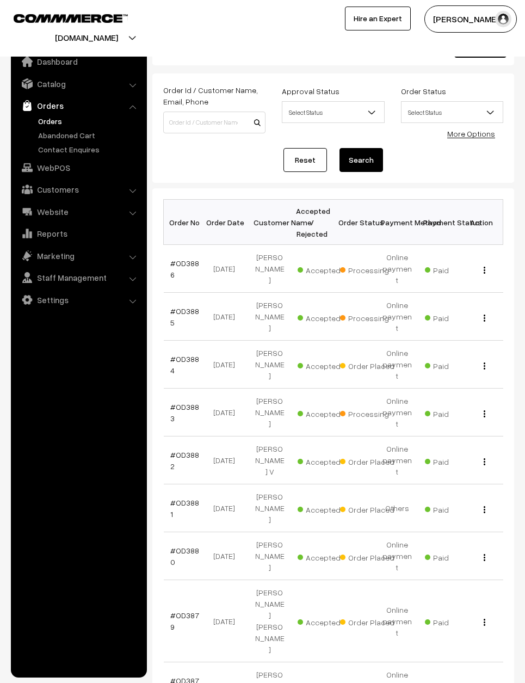
scroll to position [51, 0]
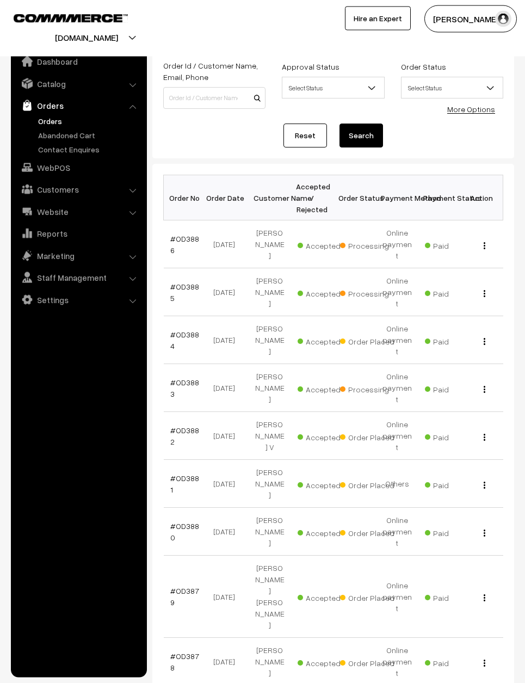
click at [183, 330] on link "#OD3884" at bounding box center [184, 340] width 29 height 21
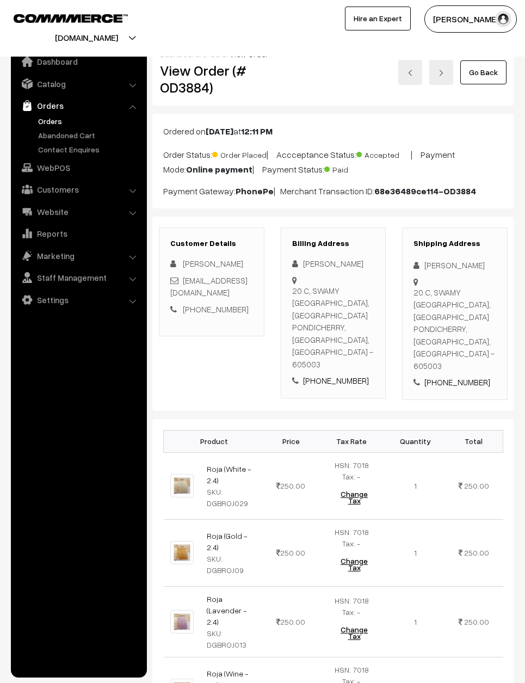
click at [498, 76] on link "Go Back" at bounding box center [484, 72] width 46 height 24
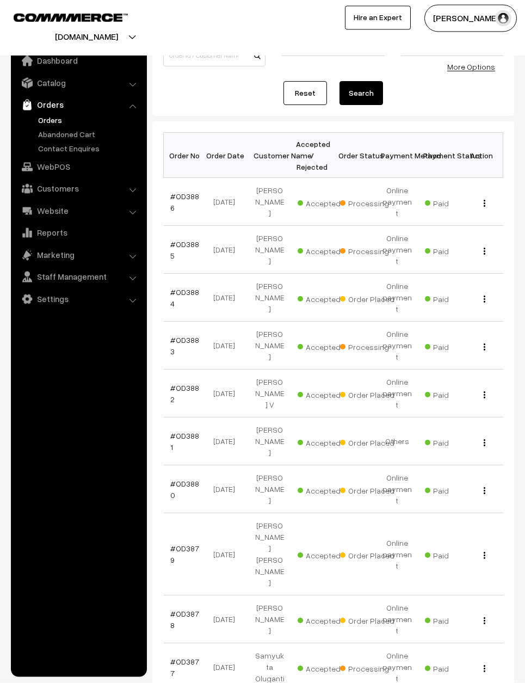
scroll to position [92, 0]
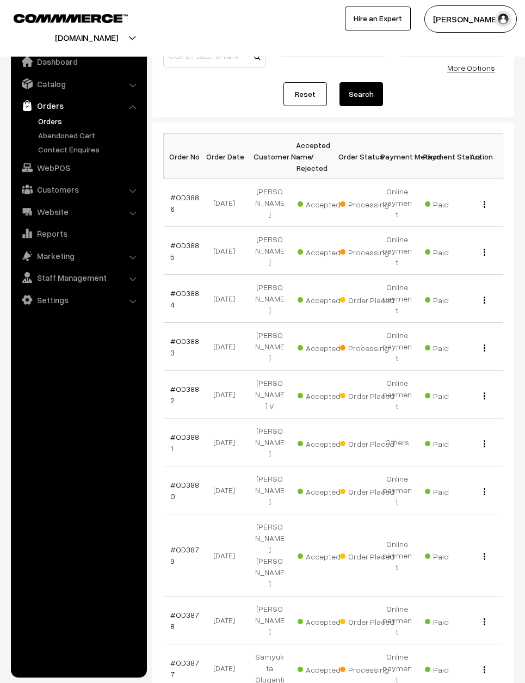
click at [186, 480] on link "#OD3880" at bounding box center [184, 490] width 29 height 21
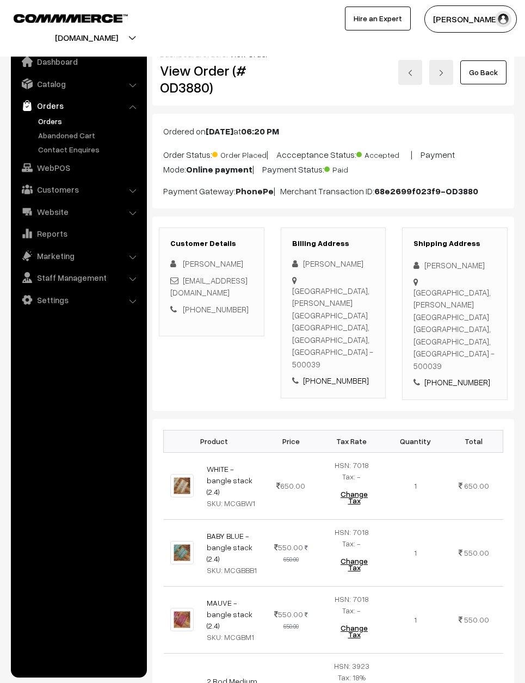
click at [413, 70] on img at bounding box center [410, 73] width 7 height 7
click at [414, 70] on img at bounding box center [410, 73] width 7 height 7
click at [413, 71] on img at bounding box center [410, 73] width 7 height 7
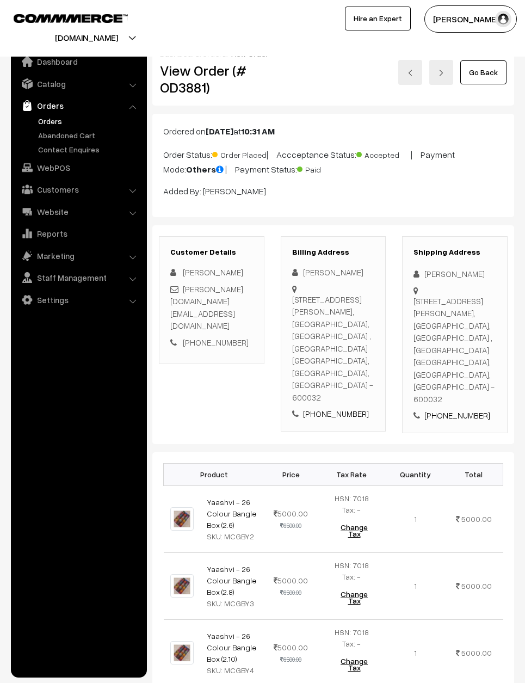
click at [410, 66] on link at bounding box center [411, 72] width 24 height 25
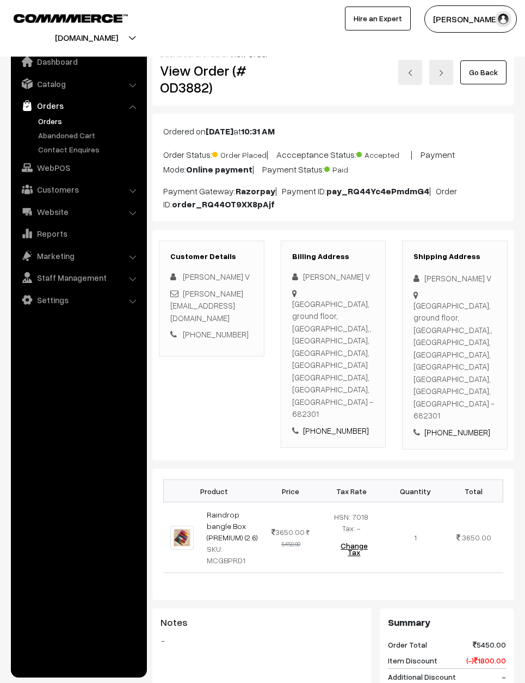
click at [413, 70] on img at bounding box center [410, 73] width 7 height 7
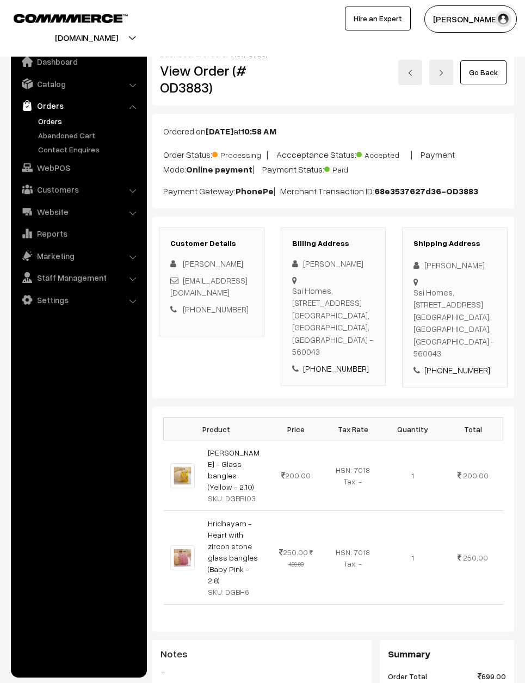
click at [444, 70] on img at bounding box center [441, 73] width 7 height 7
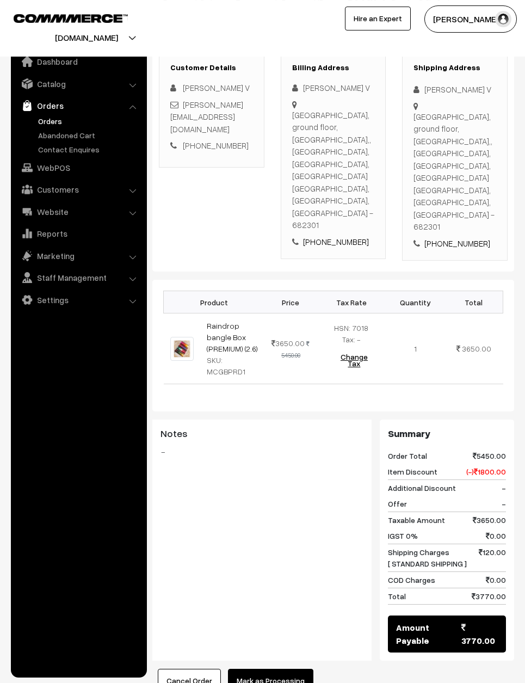
scroll to position [194, 0]
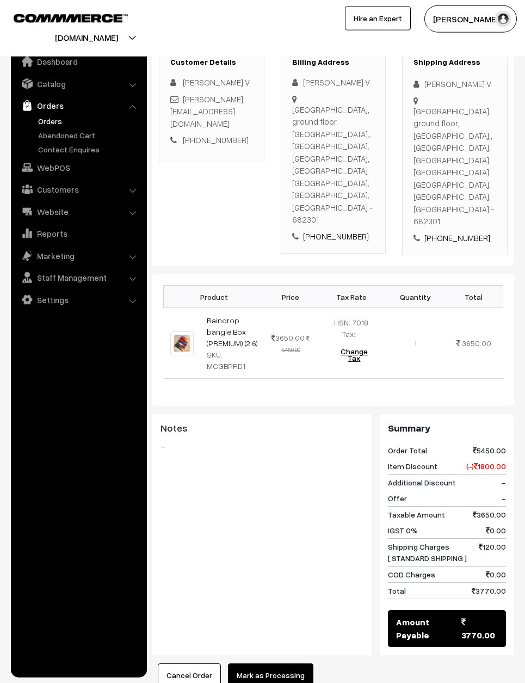
click at [284, 664] on button "Mark as Processing" at bounding box center [270, 676] width 85 height 24
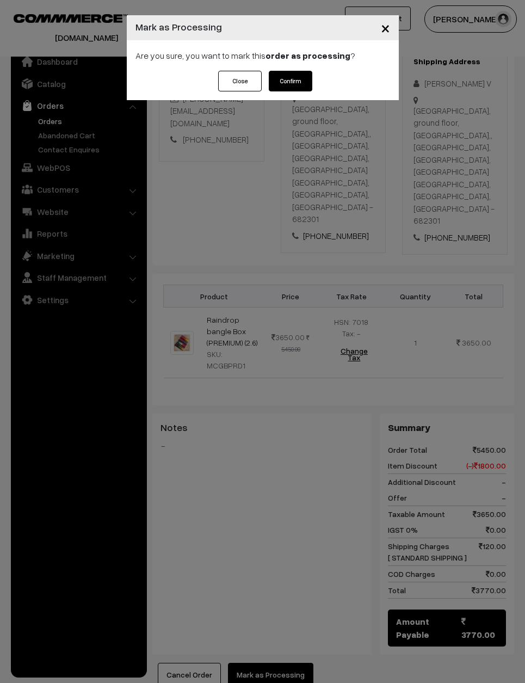
click at [303, 84] on button "Confirm" at bounding box center [291, 81] width 44 height 21
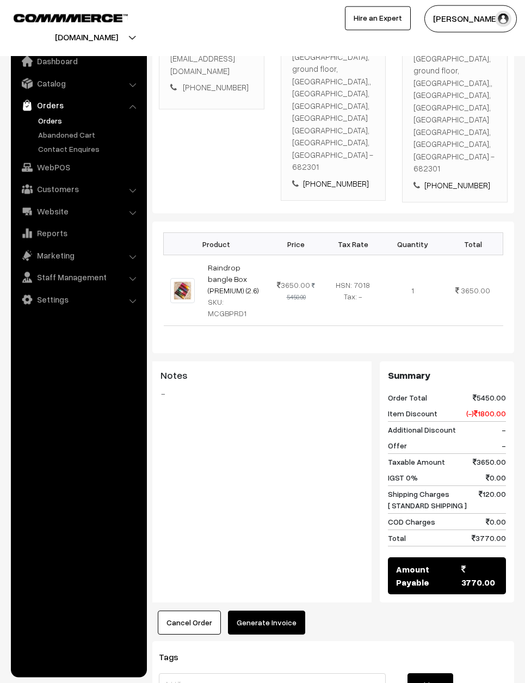
scroll to position [247, 0]
click at [275, 612] on button "Generate Invoice" at bounding box center [266, 624] width 77 height 24
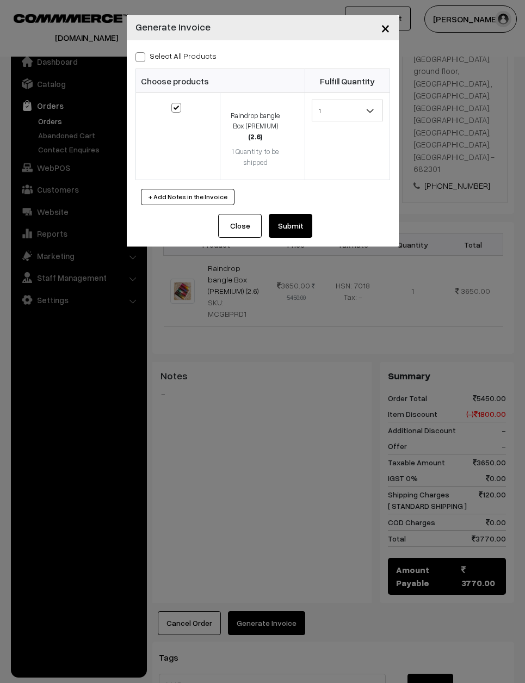
click at [136, 56] on span at bounding box center [141, 57] width 10 height 10
click at [136, 56] on input "Select All Products" at bounding box center [139, 55] width 7 height 7
checkbox input "true"
click at [301, 219] on button "Submit" at bounding box center [291, 226] width 44 height 24
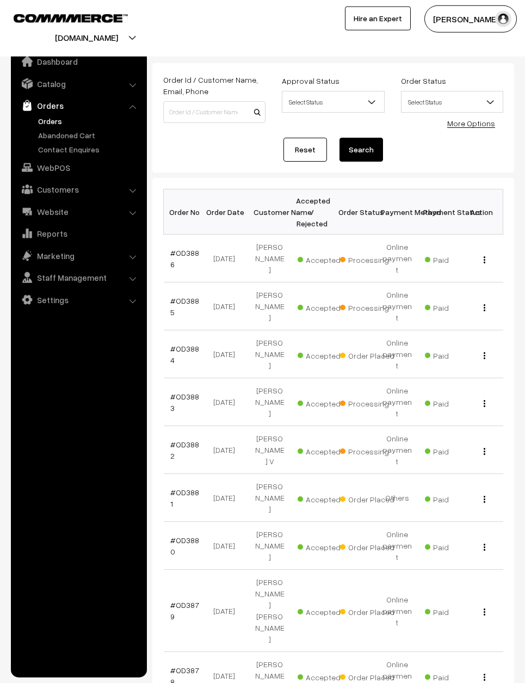
scroll to position [37, 0]
click at [174, 487] on link "#OD3881" at bounding box center [184, 497] width 29 height 21
click at [183, 522] on td "#OD3880" at bounding box center [185, 546] width 42 height 48
click at [184, 535] on link "#OD3880" at bounding box center [184, 545] width 29 height 21
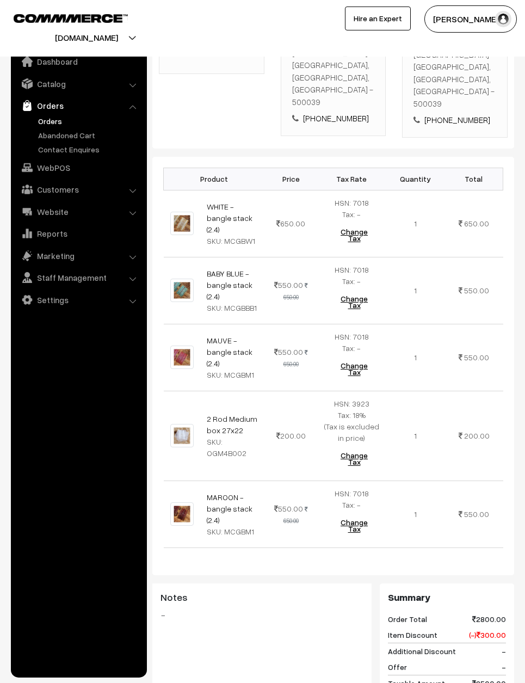
scroll to position [264, 0]
click at [518, 418] on div "Dashboard / orders / View Order View Order (# OD3880) Go Back Ordered on [DATE]…" at bounding box center [262, 367] width 525 height 1180
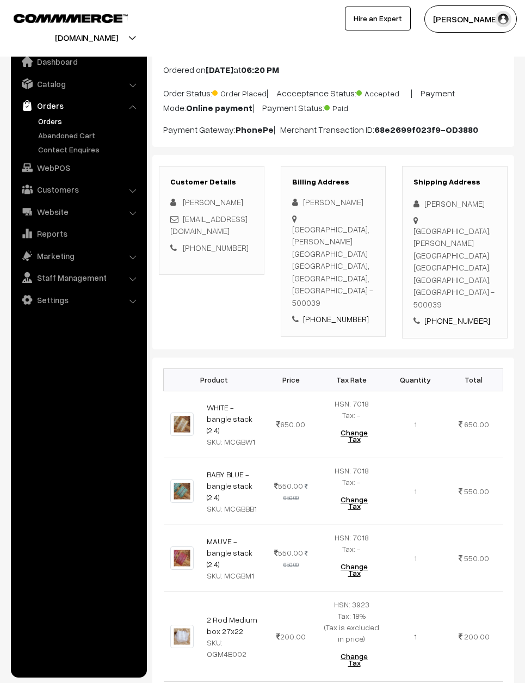
scroll to position [61, 0]
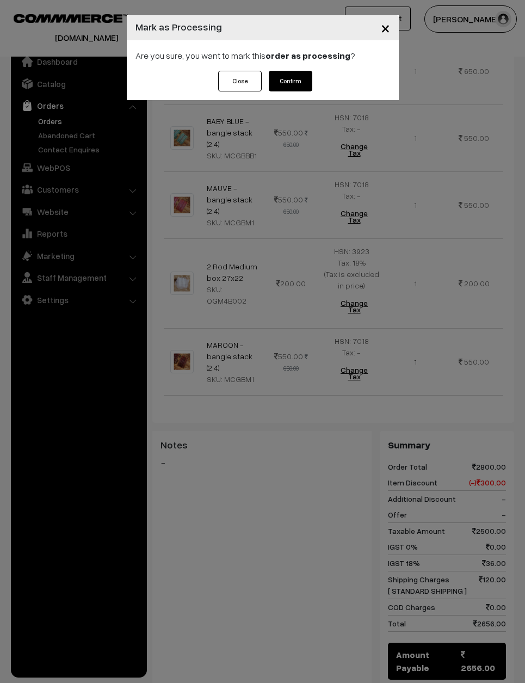
scroll to position [415, 0]
click at [282, 72] on button "Confirm" at bounding box center [291, 81] width 44 height 21
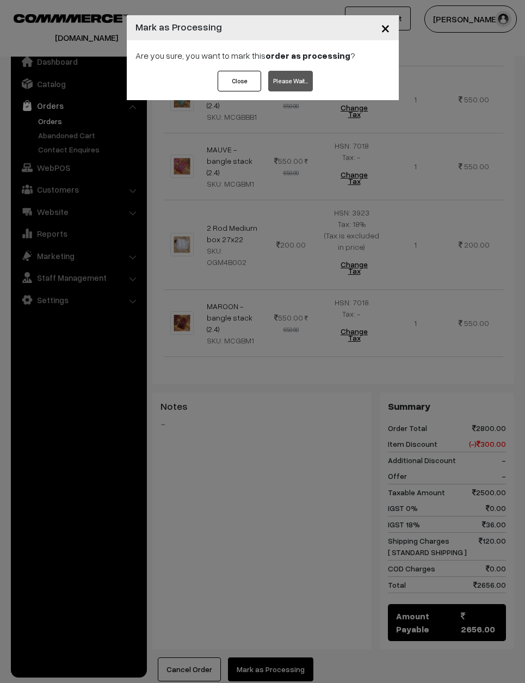
scroll to position [457, 0]
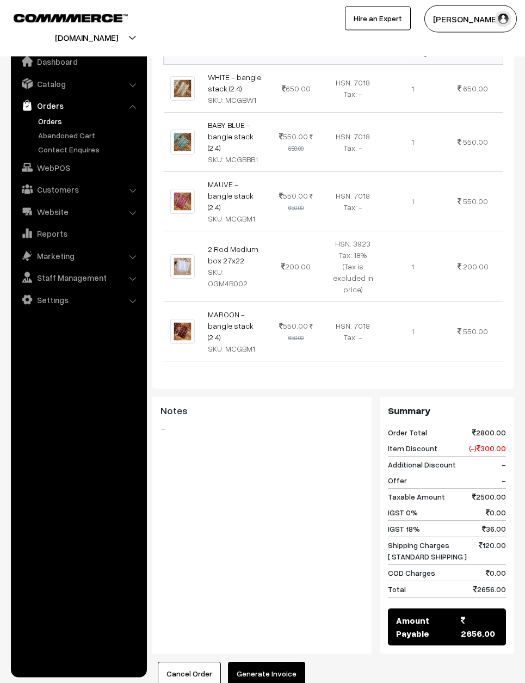
click at [258, 662] on button "Generate Invoice" at bounding box center [266, 674] width 77 height 24
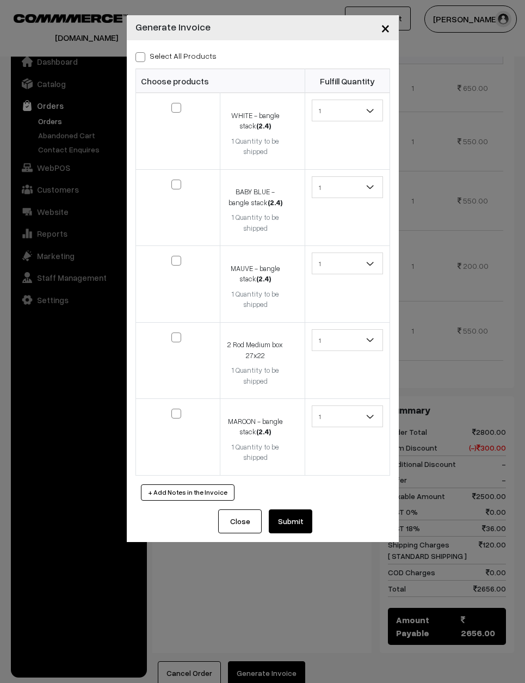
click at [139, 58] on span at bounding box center [141, 57] width 10 height 10
click at [139, 58] on input "Select All Products" at bounding box center [139, 55] width 7 height 7
checkbox input "true"
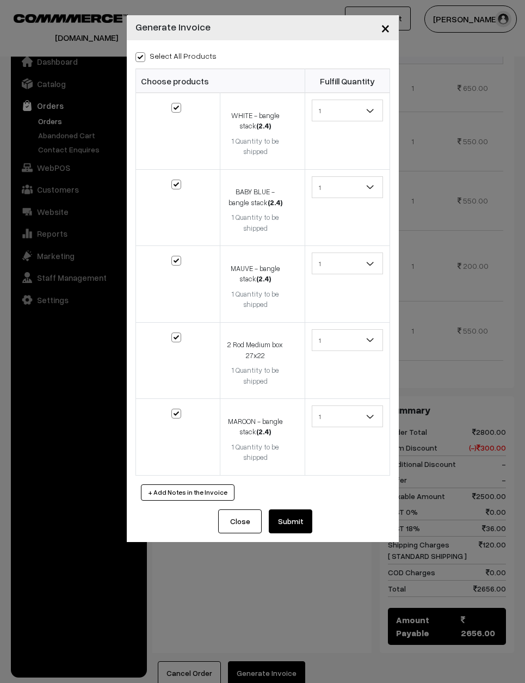
checkbox input "true"
click at [296, 512] on button "Submit" at bounding box center [291, 522] width 44 height 24
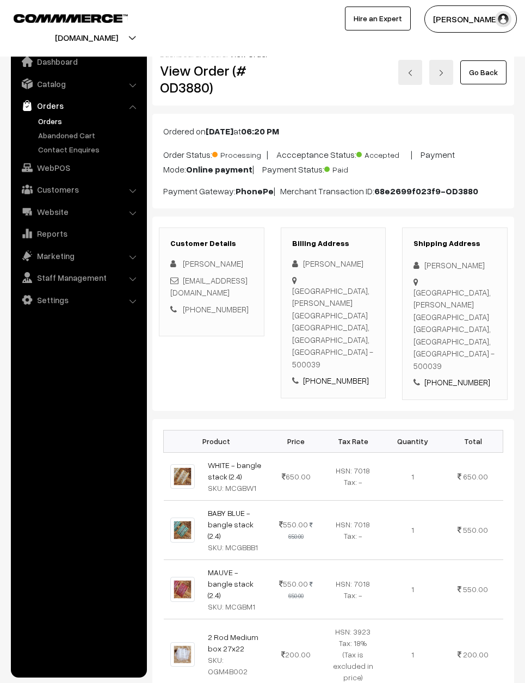
click at [490, 68] on link "Go Back" at bounding box center [484, 72] width 46 height 24
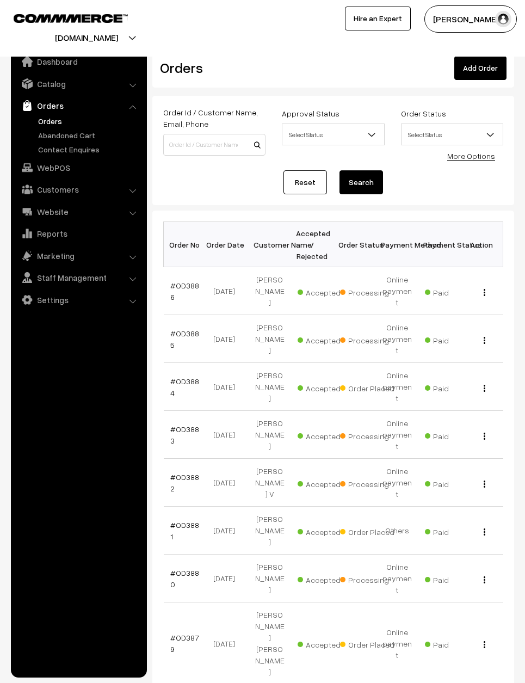
scroll to position [65, 0]
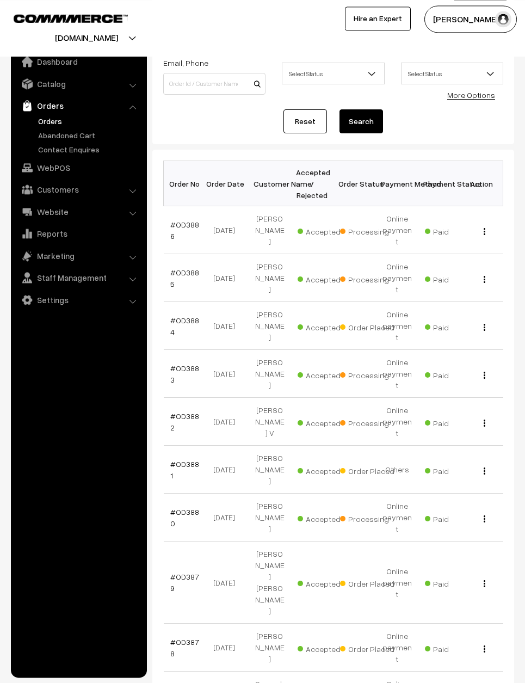
click at [190, 638] on link "#OD3878" at bounding box center [184, 648] width 29 height 21
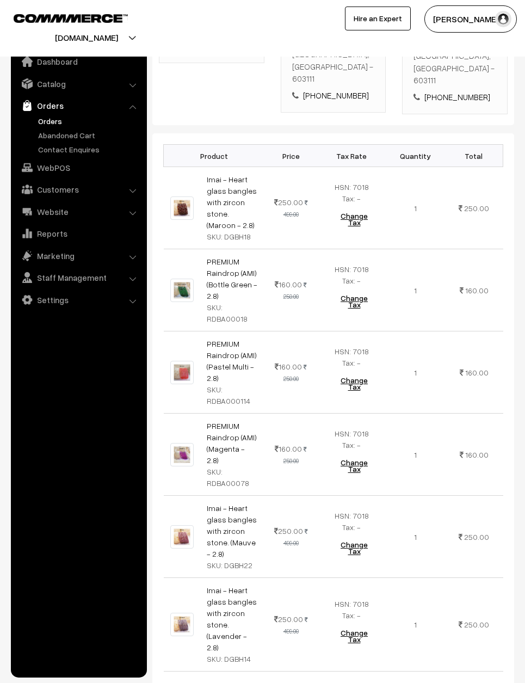
scroll to position [267, 0]
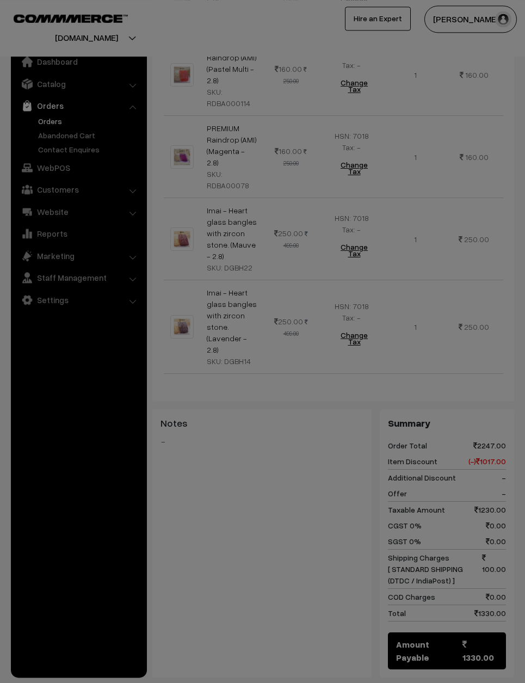
scroll to position [571, 0]
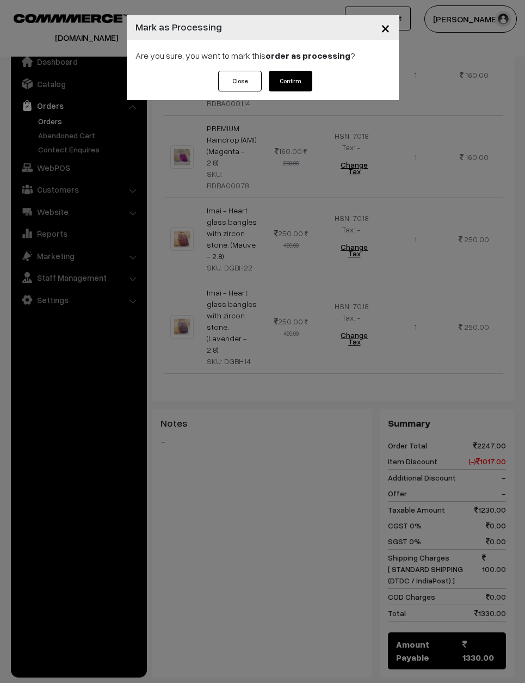
click at [301, 77] on button "Confirm" at bounding box center [291, 81] width 44 height 21
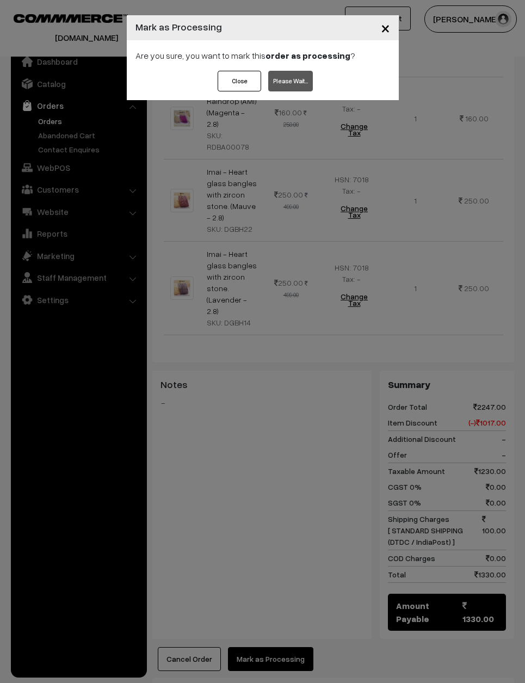
scroll to position [614, 0]
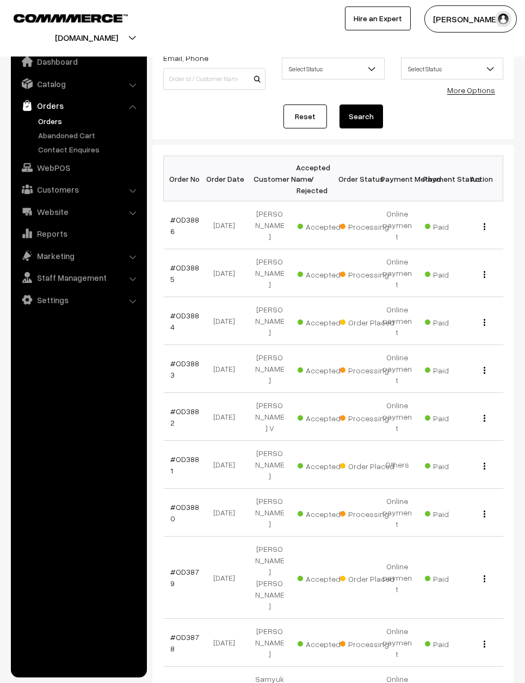
scroll to position [70, 0]
click at [198, 455] on link "#OD3881" at bounding box center [184, 465] width 29 height 21
click at [188, 311] on link "#OD3884" at bounding box center [184, 321] width 29 height 21
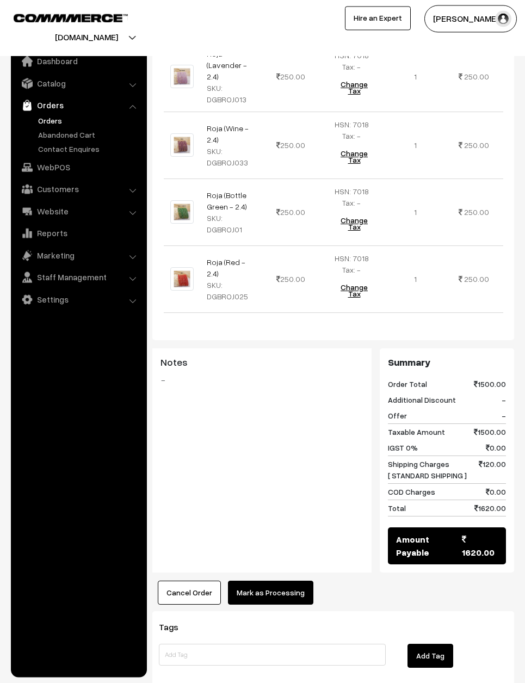
scroll to position [545, 0]
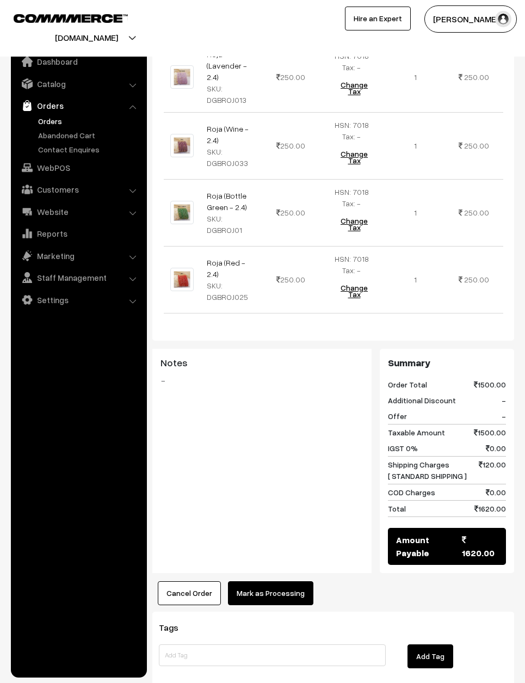
click at [280, 582] on button "Mark as Processing" at bounding box center [270, 594] width 85 height 24
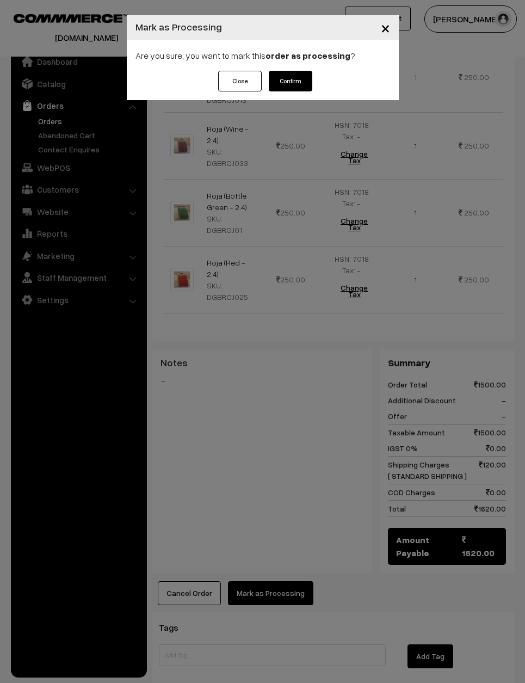
click at [293, 86] on button "Confirm" at bounding box center [291, 81] width 44 height 21
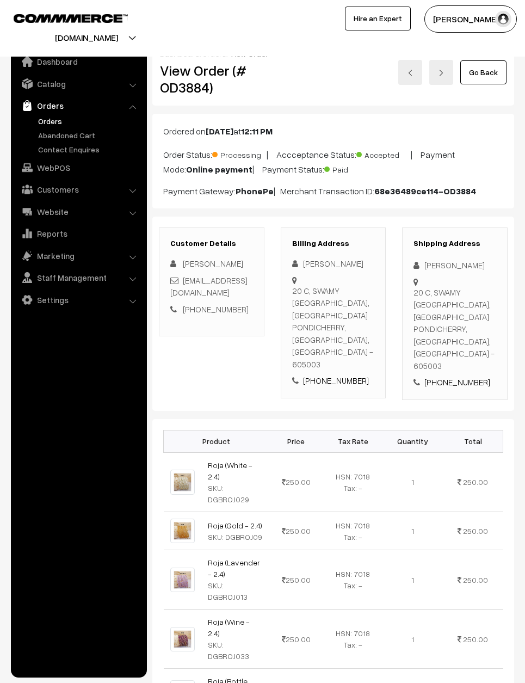
click at [492, 64] on link "Go Back" at bounding box center [484, 72] width 46 height 24
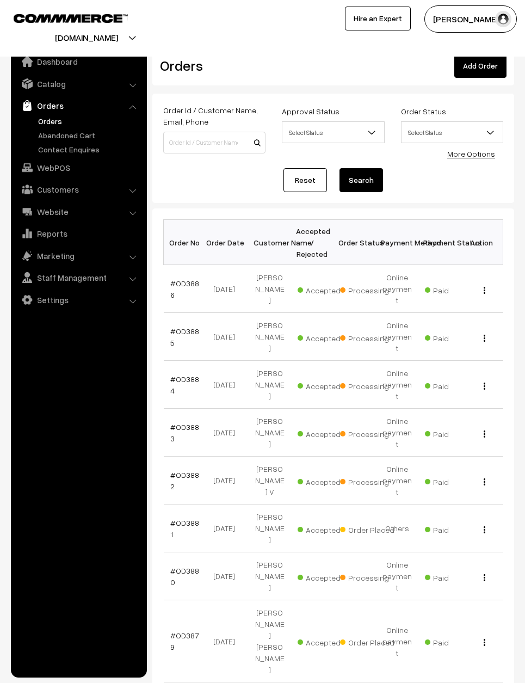
scroll to position [70, 0]
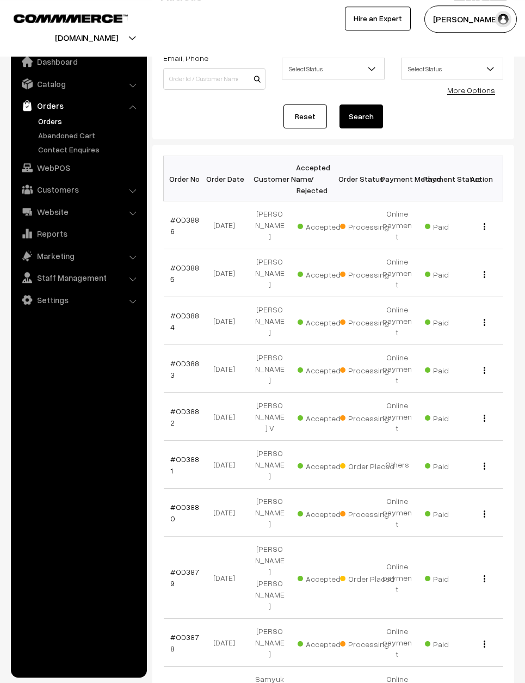
click at [193, 537] on td "#OD3879" at bounding box center [185, 578] width 42 height 82
click at [191, 567] on link "#OD3879" at bounding box center [184, 577] width 29 height 21
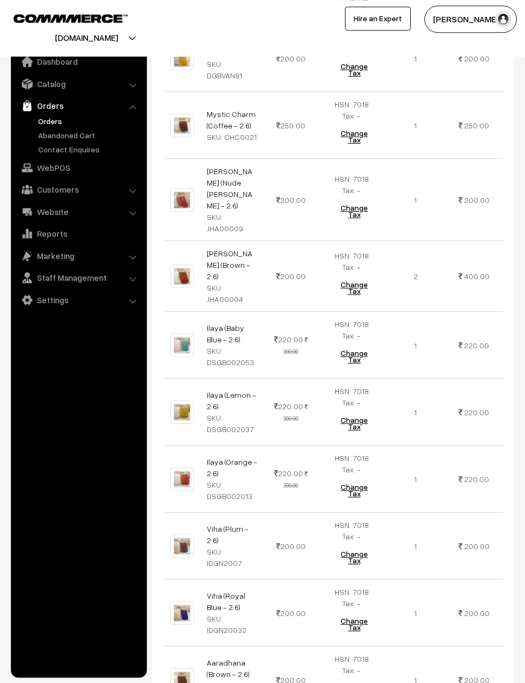
scroll to position [736, 0]
click at [8, 234] on nav "Dashboard Catalog" at bounding box center [73, 385] width 147 height 683
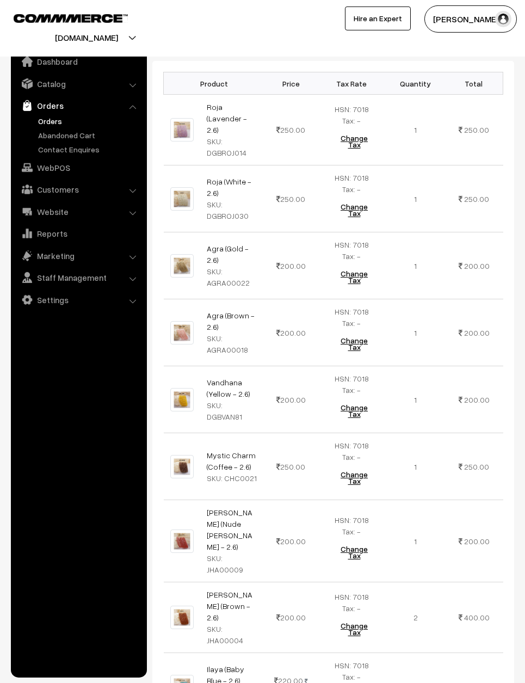
scroll to position [395, 0]
click at [495, 356] on td "200.00" at bounding box center [474, 332] width 58 height 67
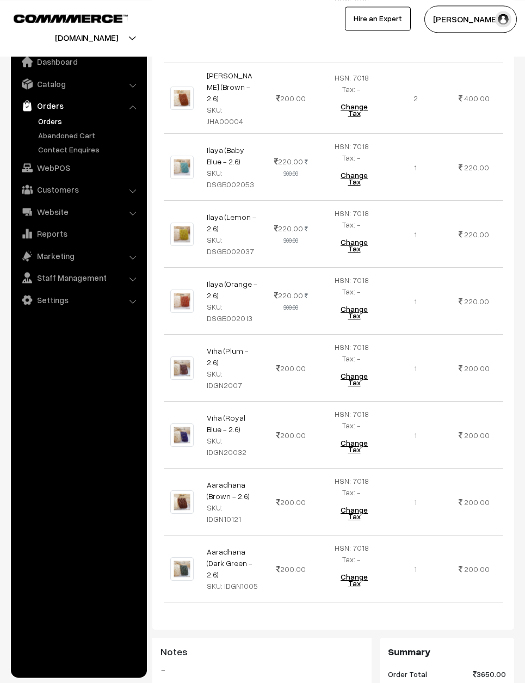
scroll to position [981, 0]
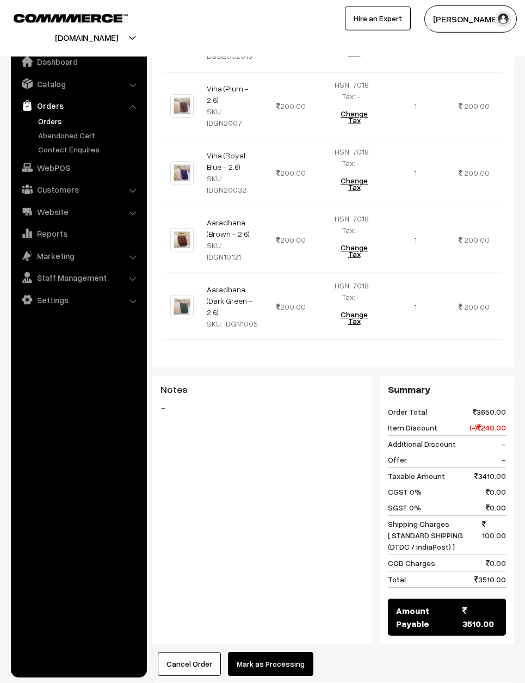
click at [270, 652] on button "Mark as Processing" at bounding box center [270, 664] width 85 height 24
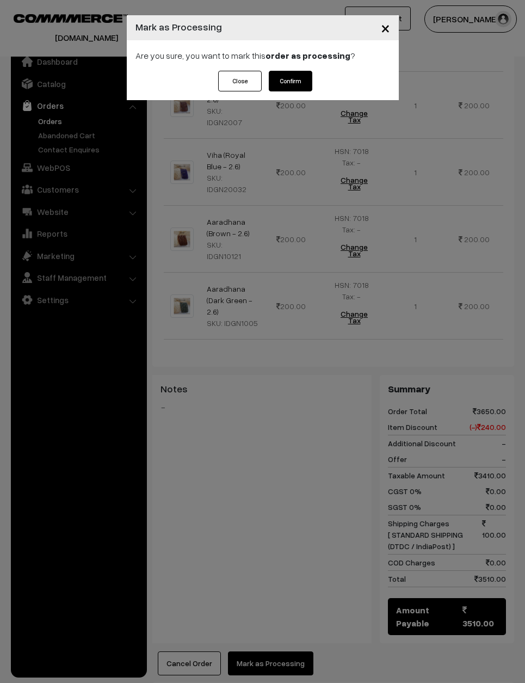
click at [297, 72] on button "Confirm" at bounding box center [291, 81] width 44 height 21
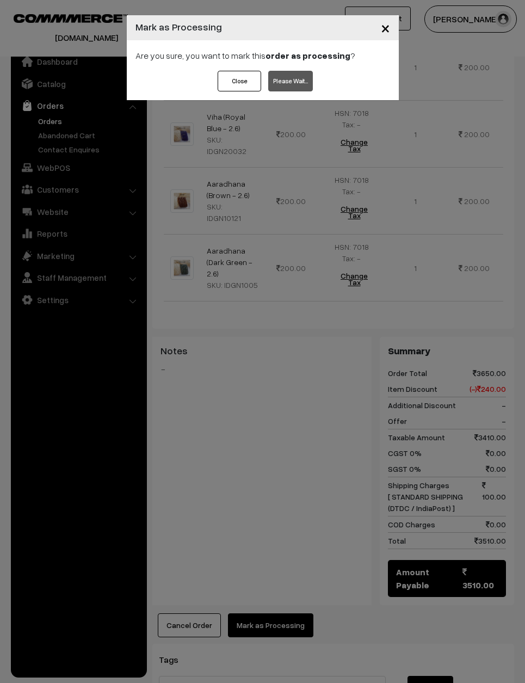
scroll to position [1220, 0]
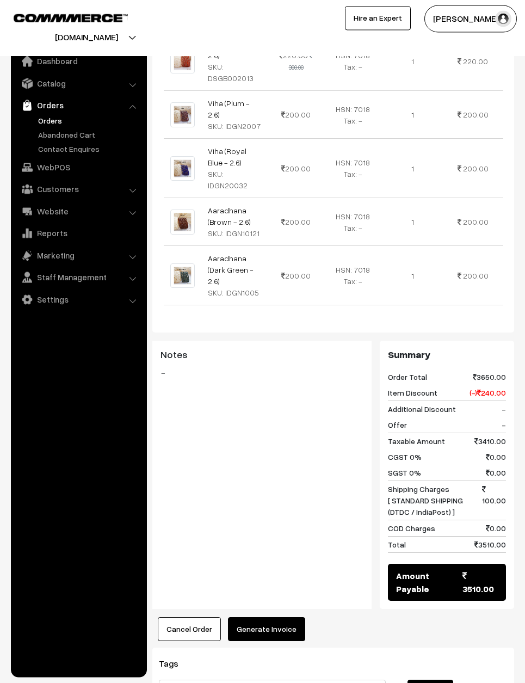
scroll to position [1028, 0]
click at [270, 618] on button "Generate Invoice" at bounding box center [266, 630] width 77 height 24
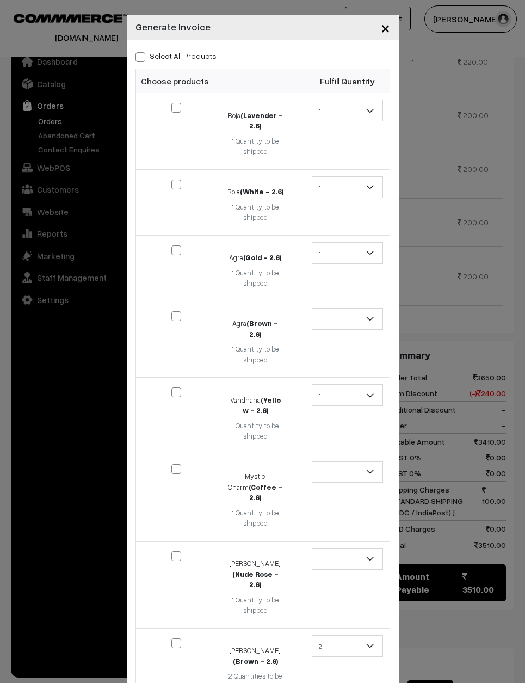
click at [150, 56] on label "Select All Products" at bounding box center [176, 55] width 81 height 11
click at [143, 56] on input "Select All Products" at bounding box center [139, 55] width 7 height 7
checkbox input "true"
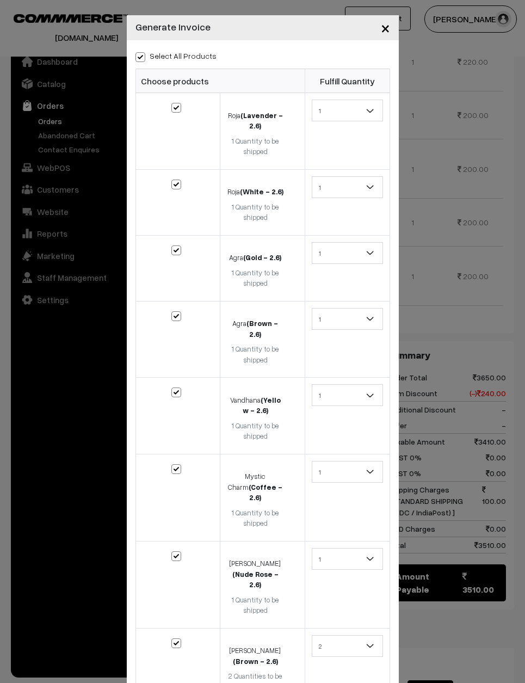
checkbox input "true"
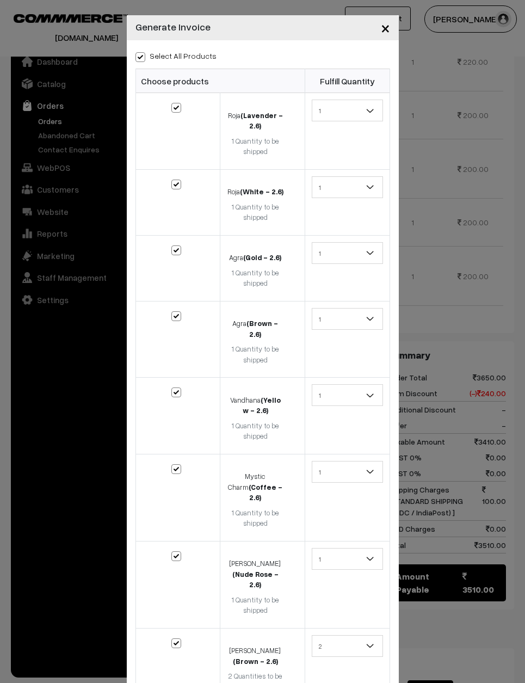
checkbox input "true"
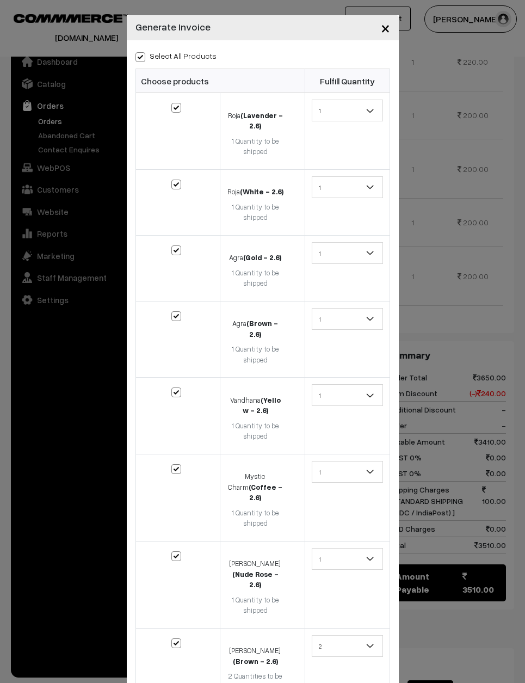
checkbox input "true"
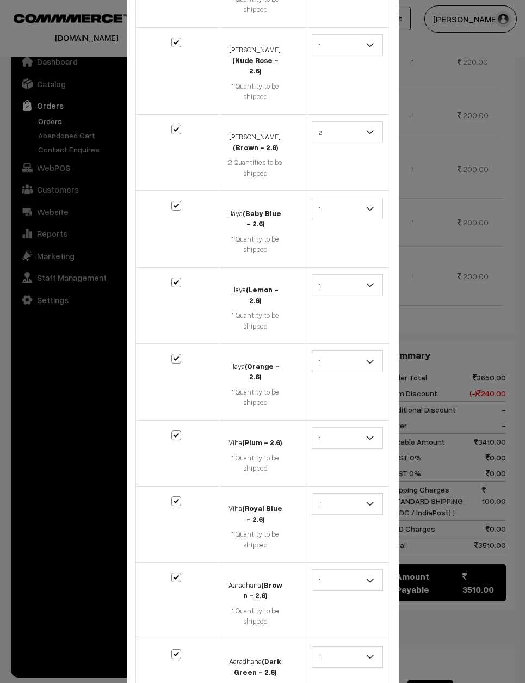
scroll to position [514, 0]
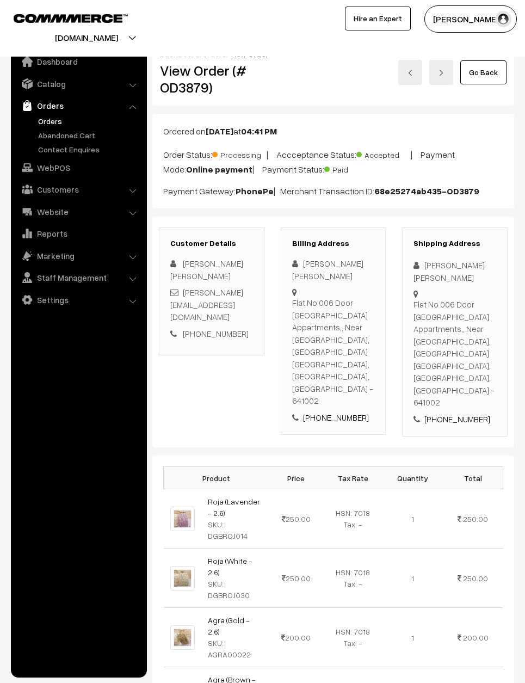
click at [496, 71] on link "Go Back" at bounding box center [484, 72] width 46 height 24
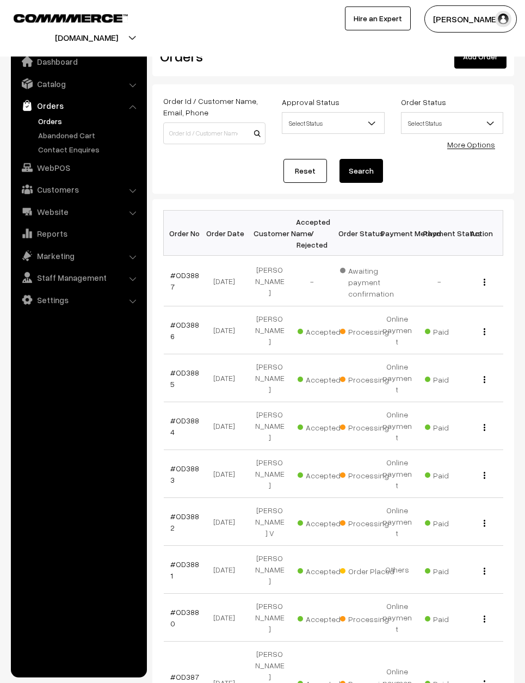
scroll to position [14, 0]
click at [180, 561] on link "#OD3881" at bounding box center [184, 571] width 29 height 21
click at [186, 417] on link "#OD3884" at bounding box center [184, 427] width 29 height 21
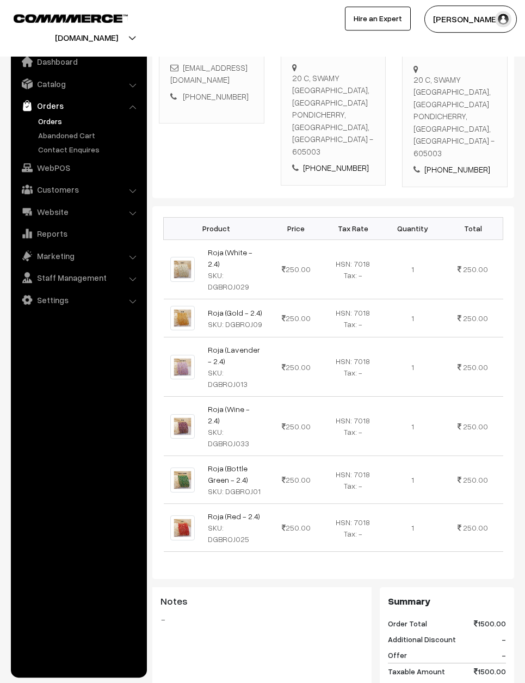
scroll to position [218, 0]
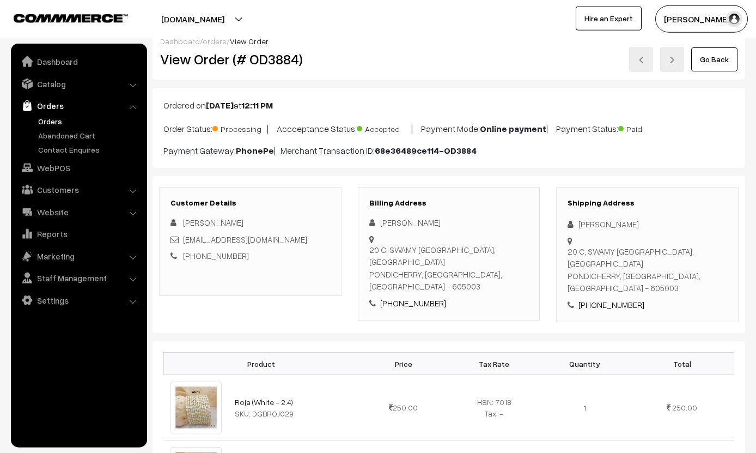
scroll to position [0, 0]
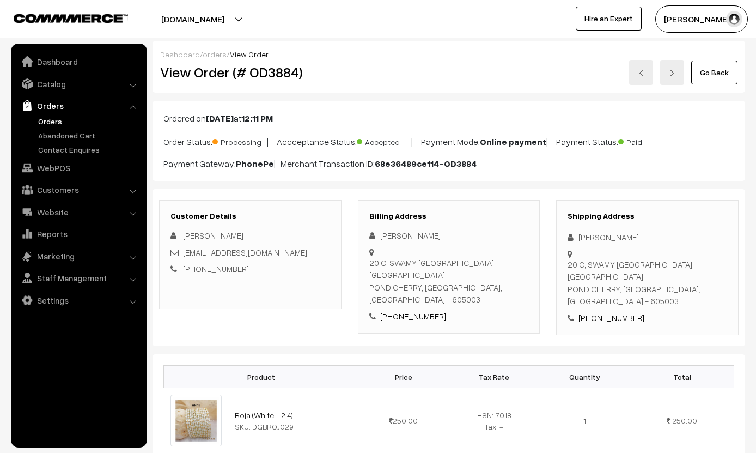
click at [525, 75] on img at bounding box center [641, 73] width 7 height 7
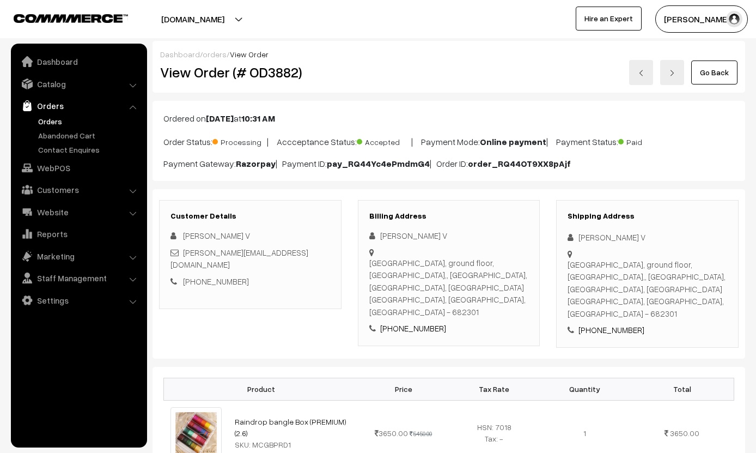
click at [671, 74] on img at bounding box center [672, 73] width 7 height 7
click at [675, 71] on img at bounding box center [672, 73] width 7 height 7
click at [674, 66] on link at bounding box center [672, 72] width 24 height 25
click at [712, 56] on div "Dashboard / orders / View Order" at bounding box center [448, 53] width 577 height 11
click at [716, 68] on link "Go Back" at bounding box center [714, 72] width 46 height 24
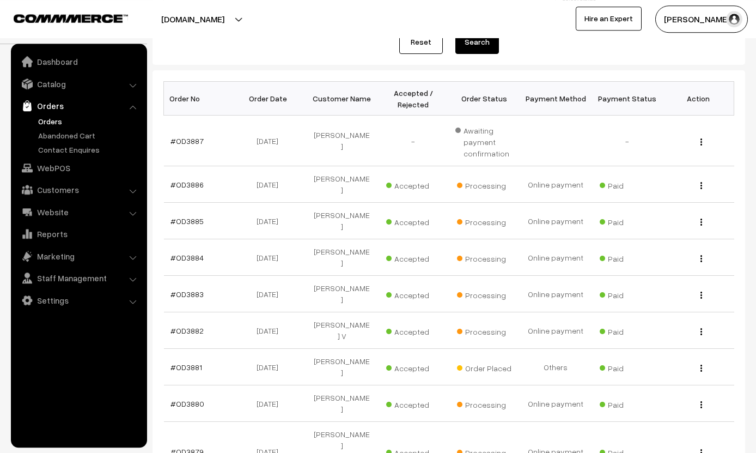
scroll to position [162, 0]
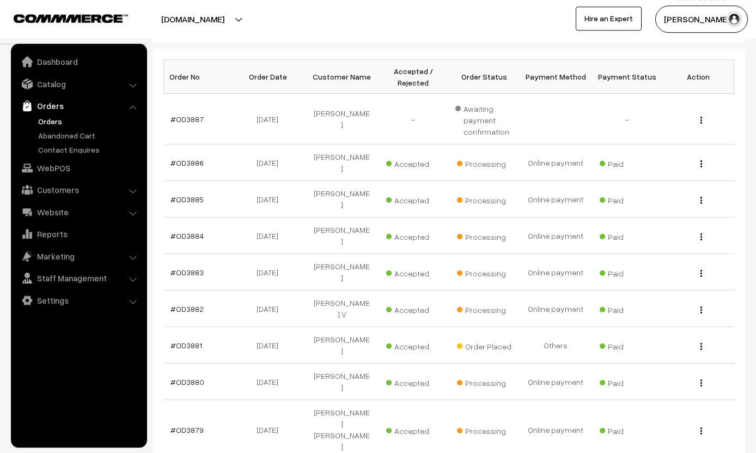
click at [187, 425] on link "#OD3879" at bounding box center [186, 429] width 33 height 9
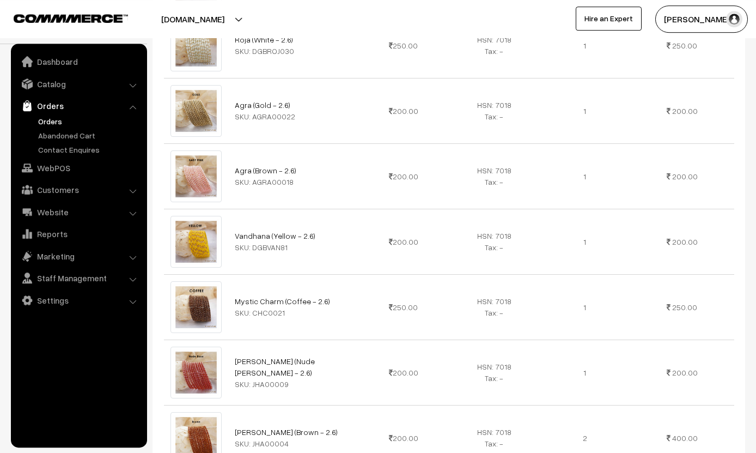
scroll to position [452, 0]
click at [258, 443] on td "[PERSON_NAME] (Brown - 2.6) SKU: JHA00004" at bounding box center [293, 437] width 130 height 65
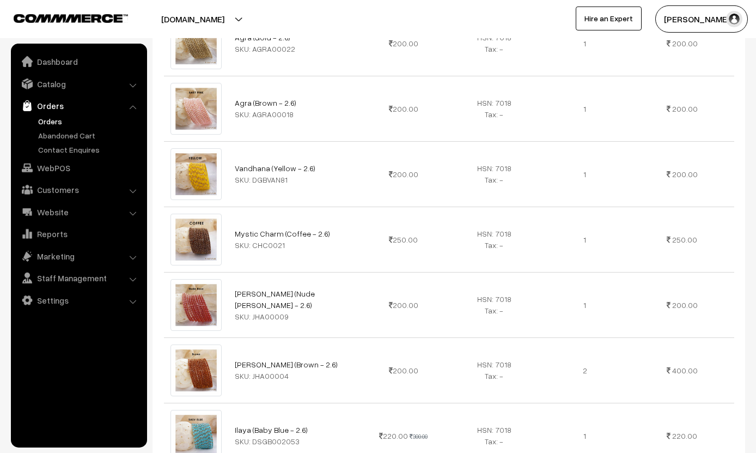
scroll to position [512, 0]
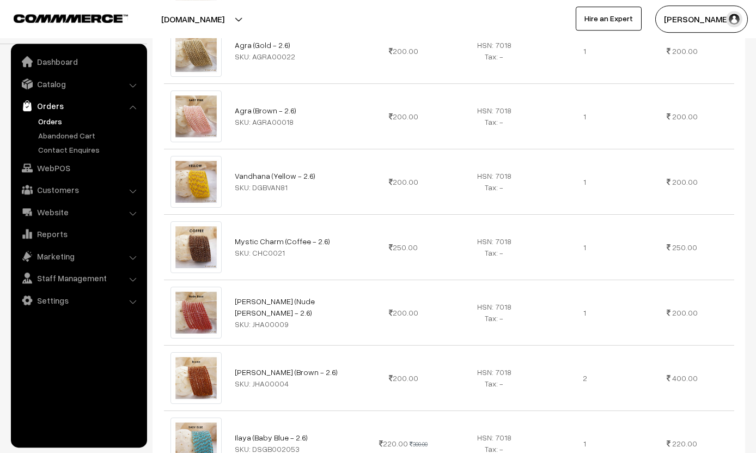
click at [314, 443] on div "SKU: DSGB002053" at bounding box center [293, 448] width 117 height 11
click at [306, 443] on div "SKU: DSGB002053" at bounding box center [293, 448] width 117 height 11
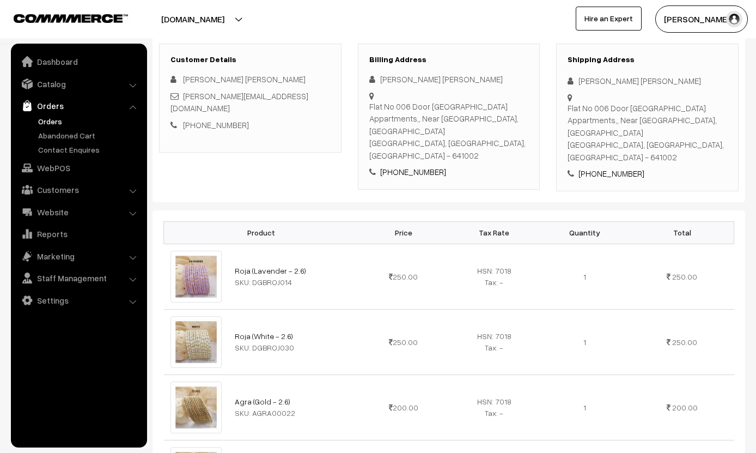
scroll to position [0, 0]
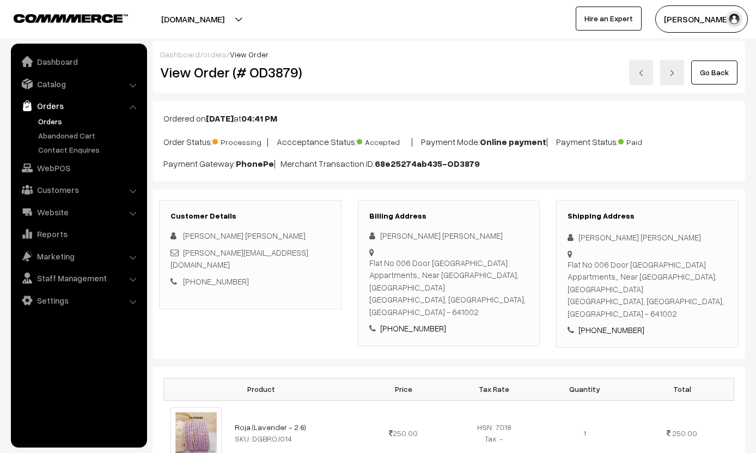
click at [719, 76] on link "Go Back" at bounding box center [714, 72] width 46 height 24
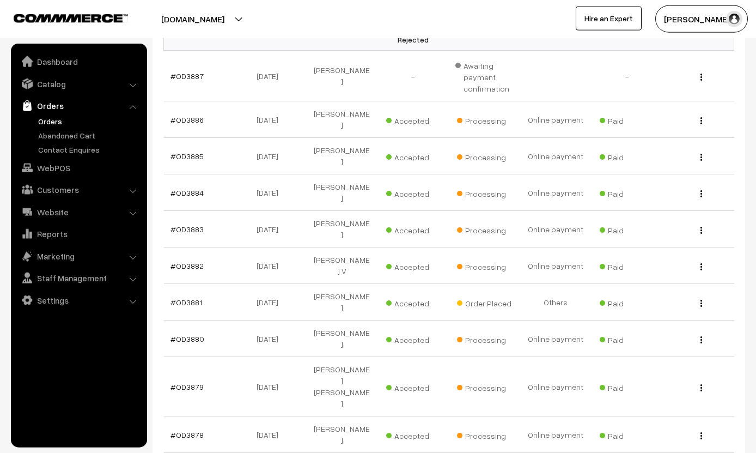
scroll to position [206, 0]
click at [199, 297] on link "#OD3881" at bounding box center [186, 301] width 32 height 9
click at [187, 283] on td "#OD3881" at bounding box center [199, 301] width 71 height 36
click at [192, 297] on link "#OD3881" at bounding box center [186, 301] width 32 height 9
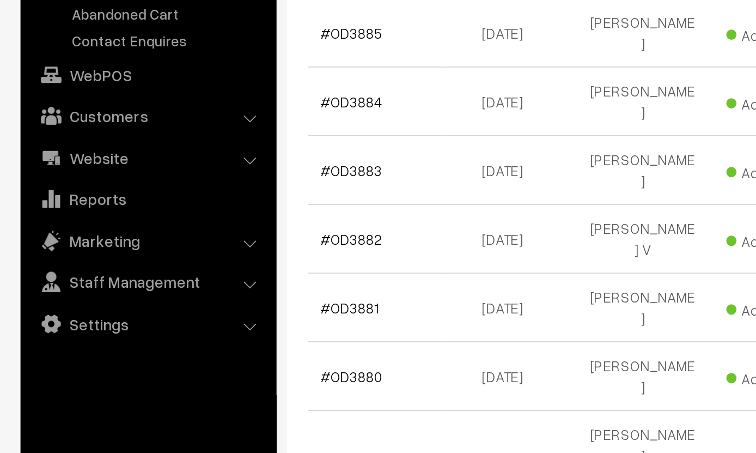
click at [206, 273] on td "#OD3881" at bounding box center [199, 291] width 71 height 36
click at [170, 287] on link "#OD3881" at bounding box center [186, 291] width 32 height 9
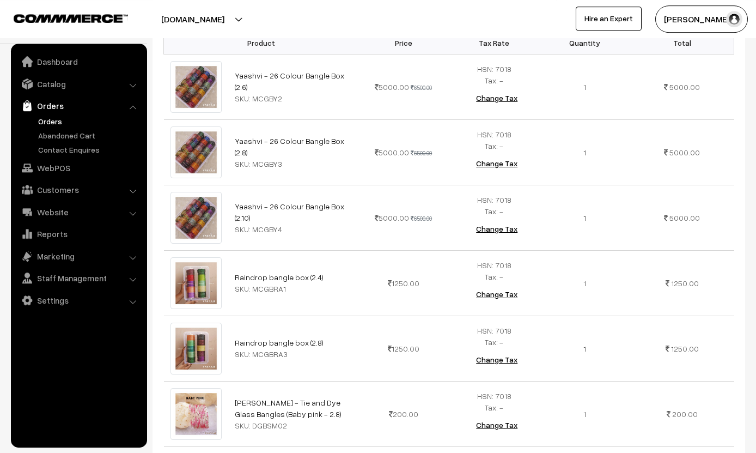
scroll to position [724, 0]
